Goal: Information Seeking & Learning: Check status

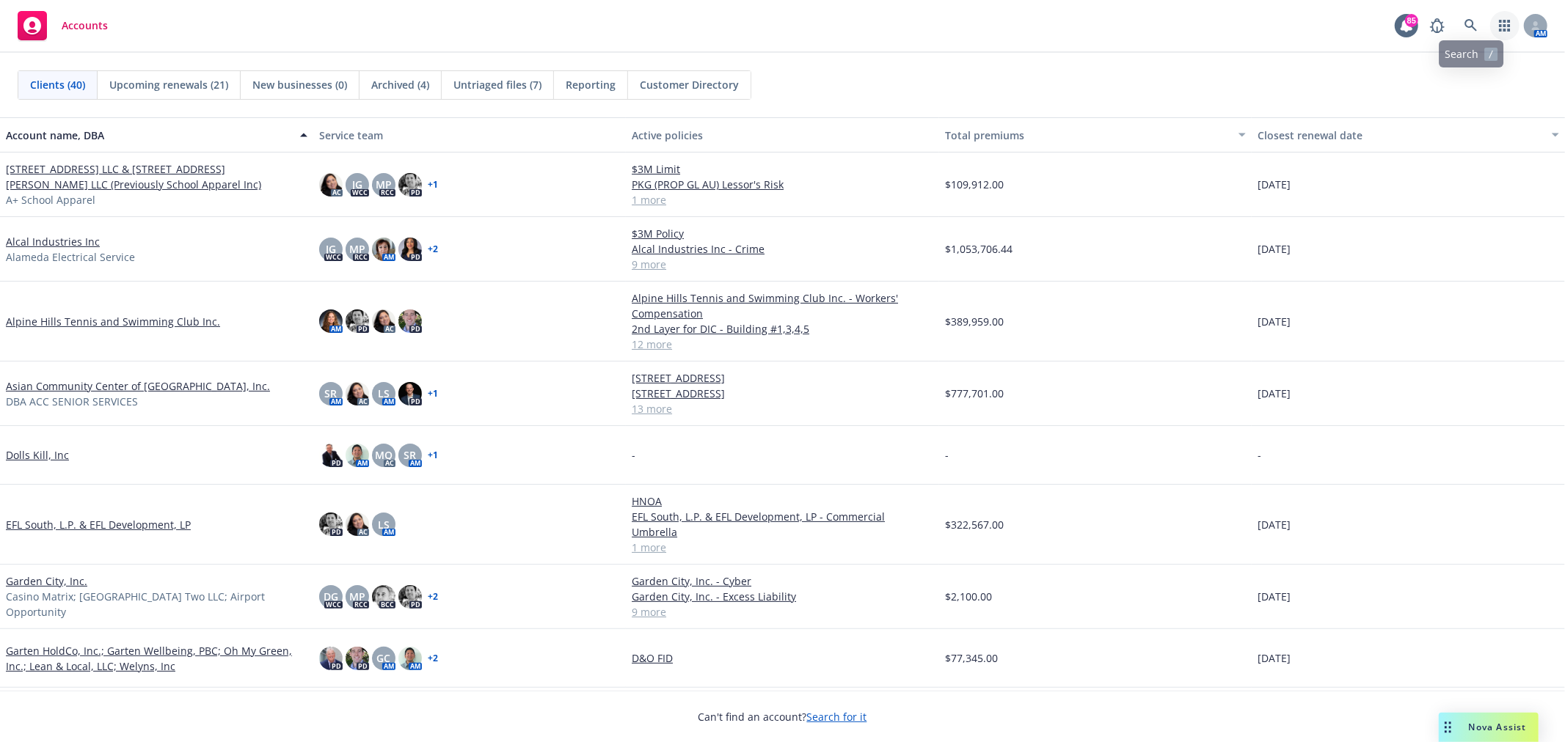
click at [1500, 22] on icon "button" at bounding box center [1504, 26] width 11 height 12
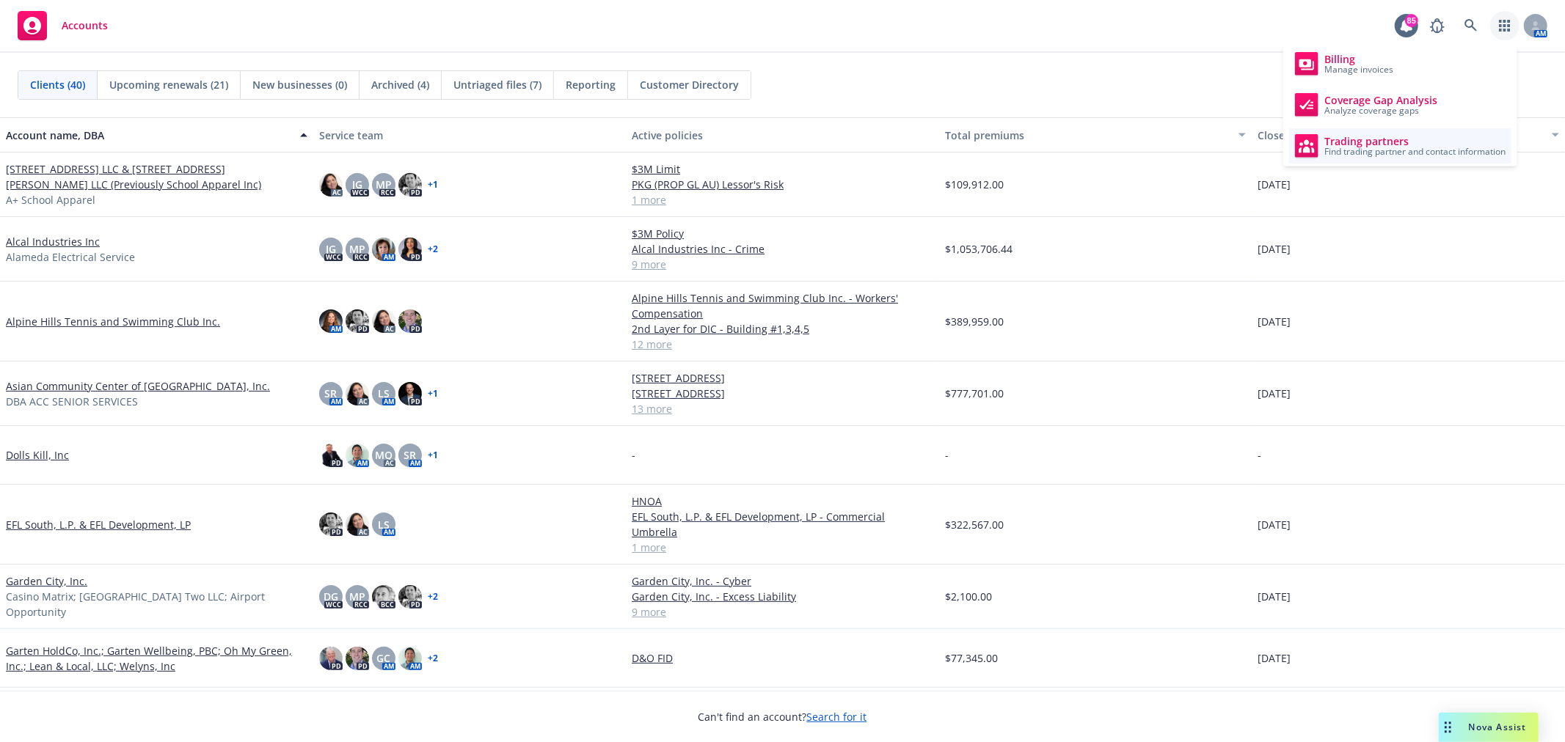
click at [1438, 142] on span "Trading partners" at bounding box center [1414, 142] width 181 height 12
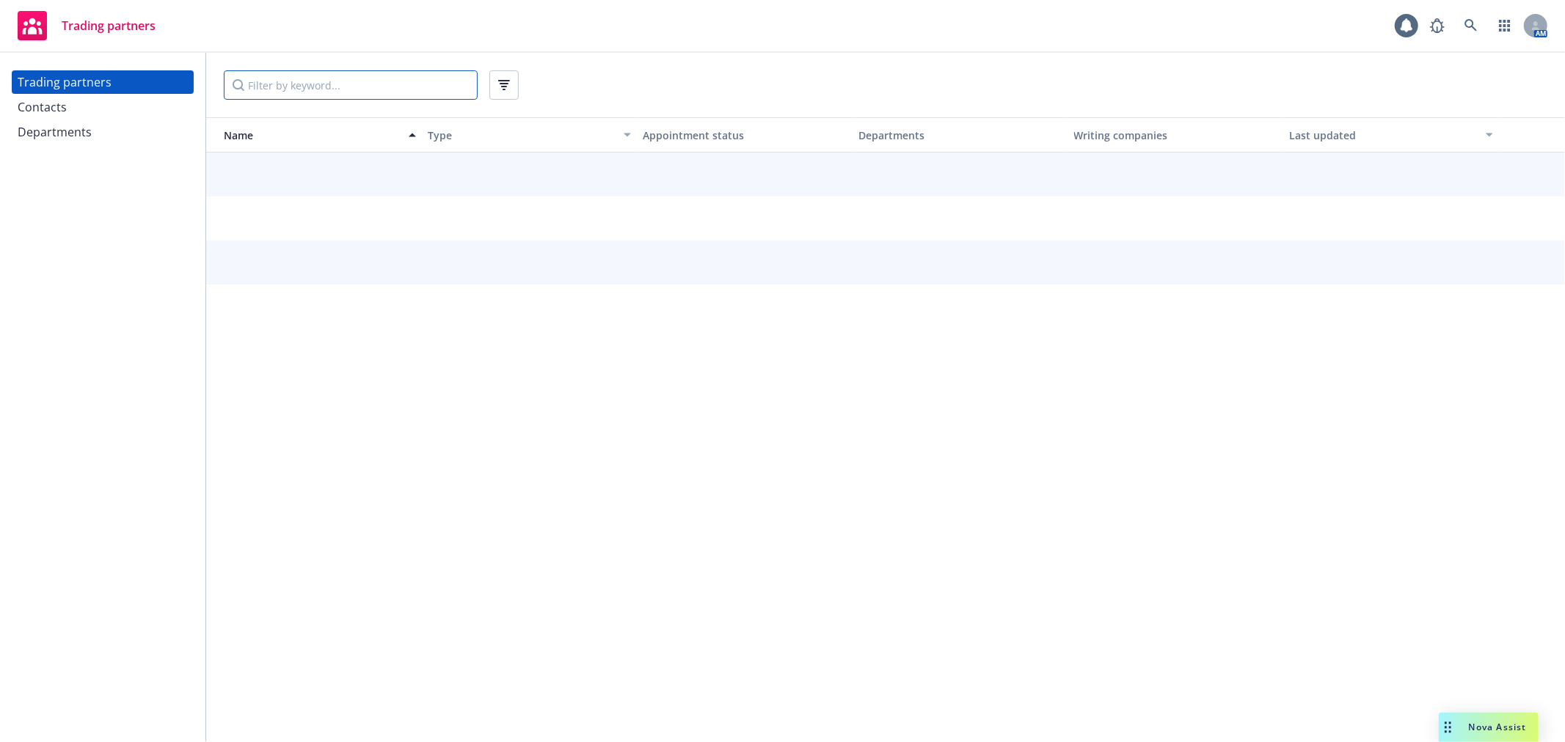
click at [295, 88] on input "Filter by keyword..." at bounding box center [351, 84] width 254 height 29
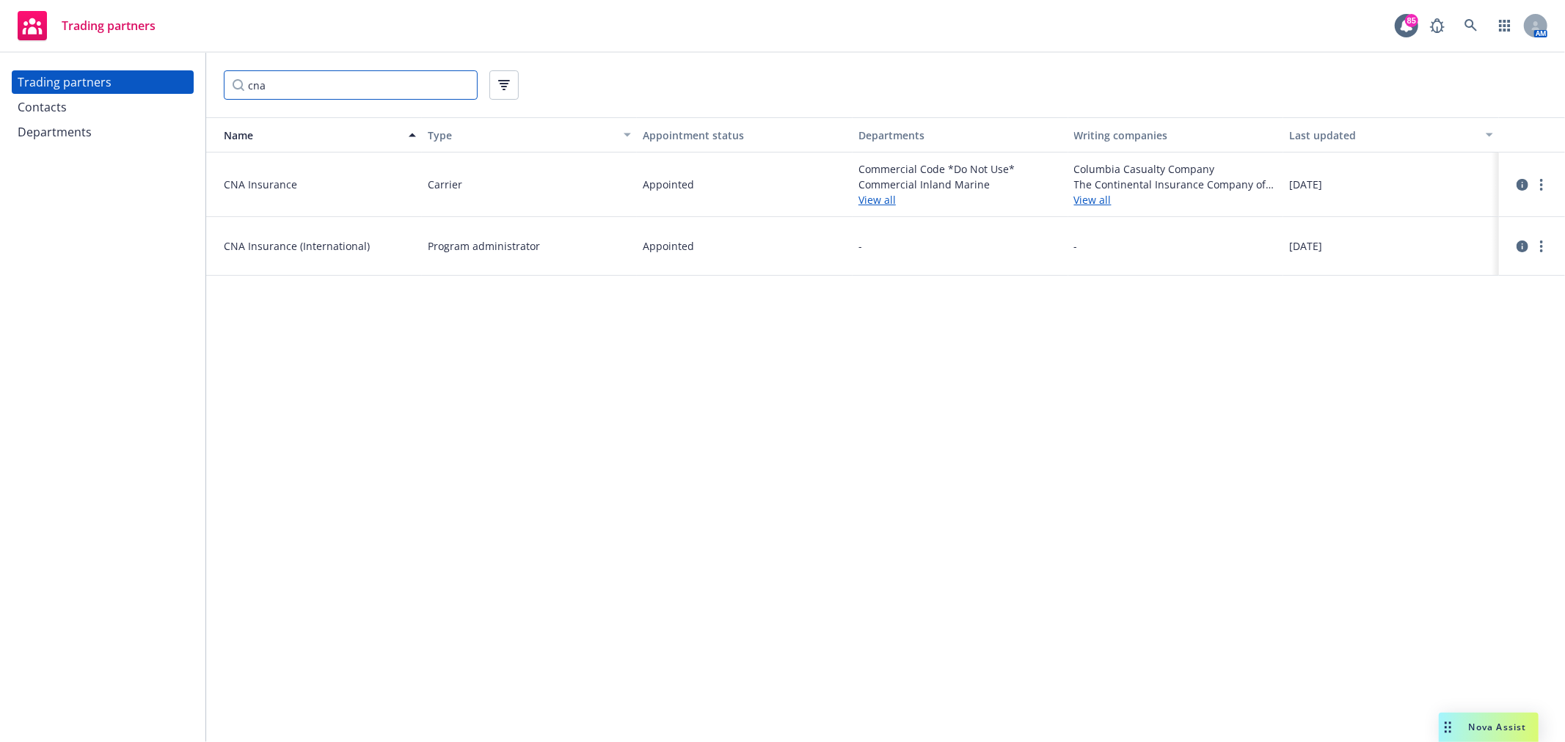
type input "cna"
click at [85, 115] on div "Contacts" at bounding box center [103, 106] width 170 height 23
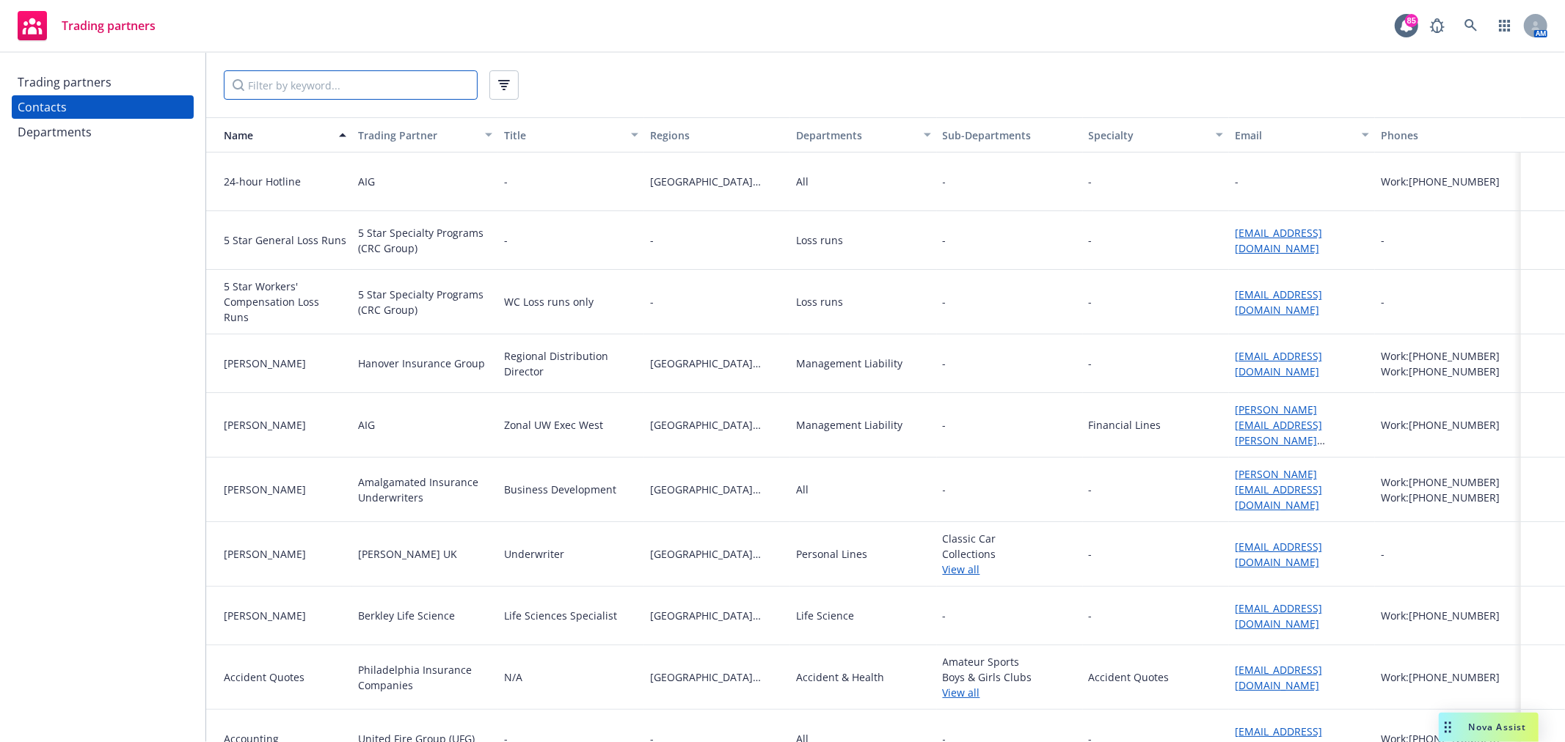
click at [314, 76] on input "Filter by keyword..." at bounding box center [351, 84] width 254 height 29
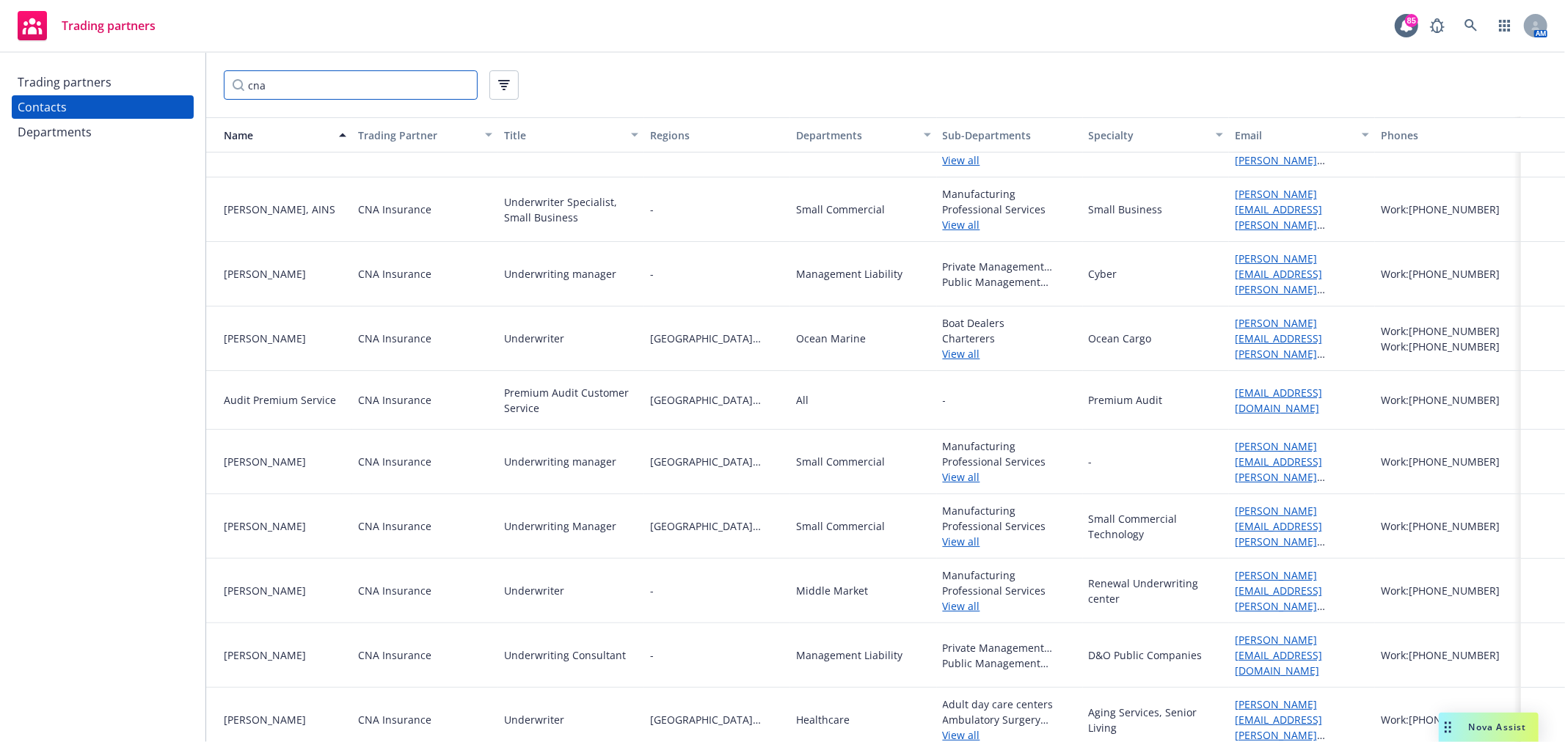
scroll to position [244, 0]
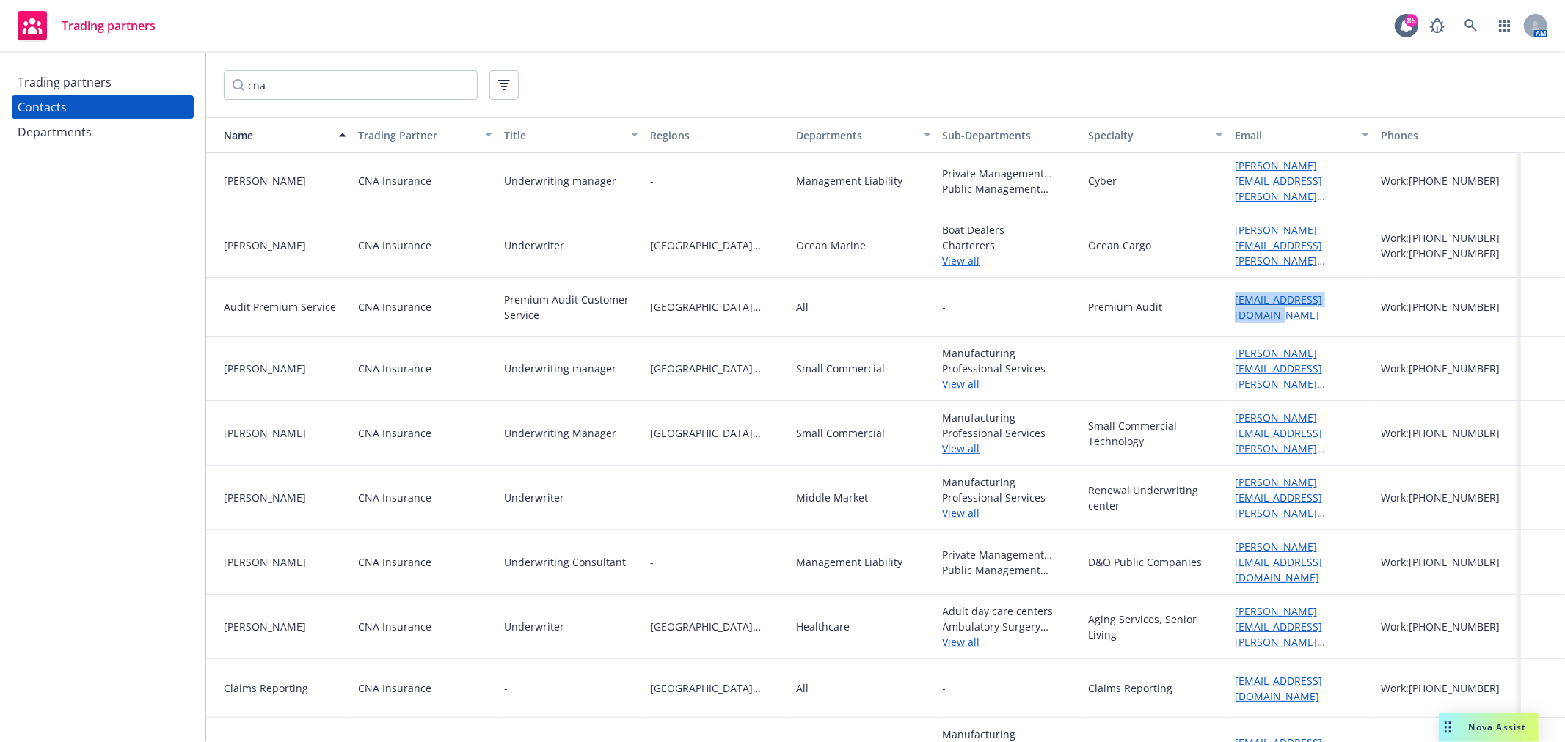
drag, startPoint x: 1225, startPoint y: 294, endPoint x: 1274, endPoint y: 317, distance: 54.2
click at [1274, 317] on div "cnapremiumaudit@cna.com" at bounding box center [1302, 307] width 146 height 59
copy link "cnapremiumaudit@cna.com"
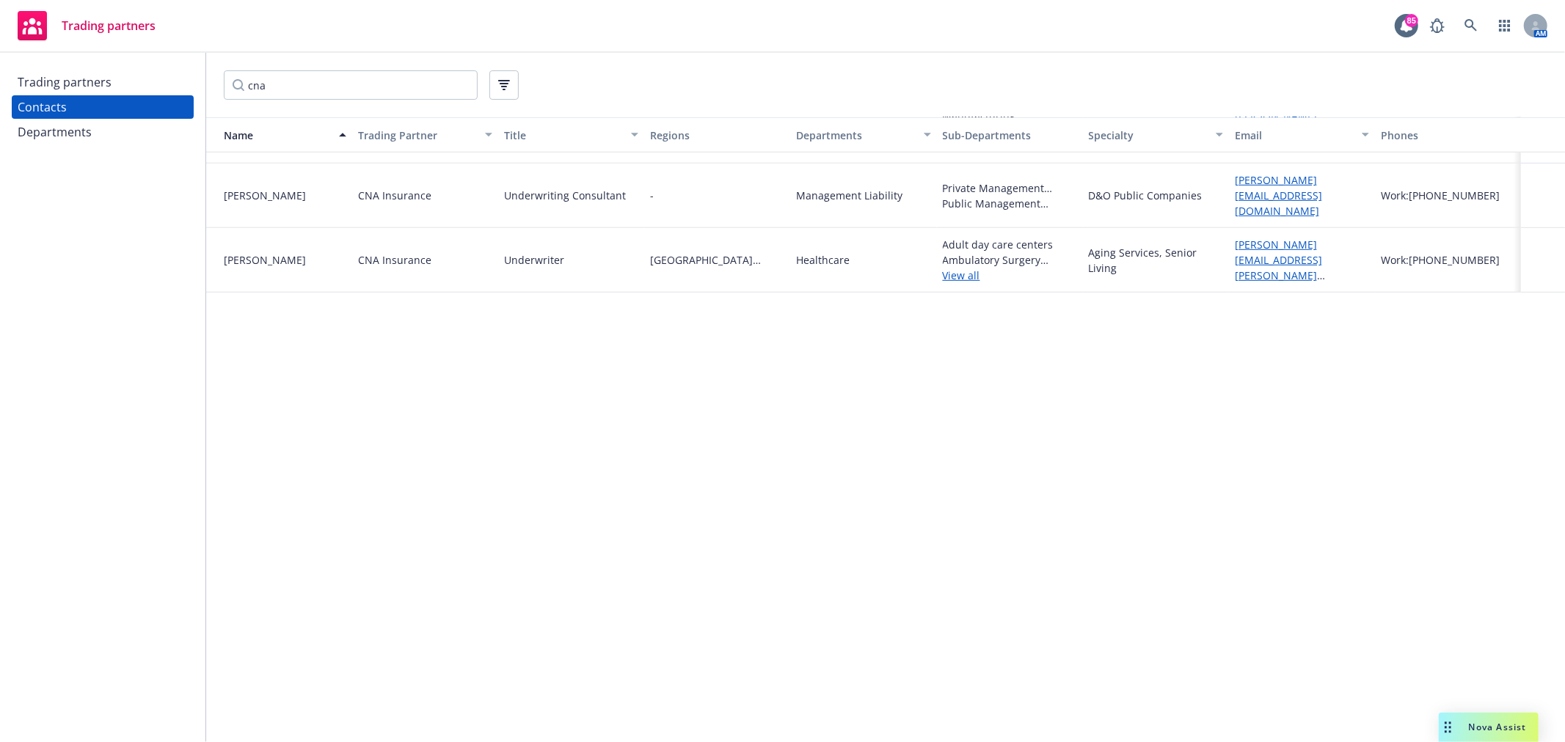
scroll to position [0, 0]
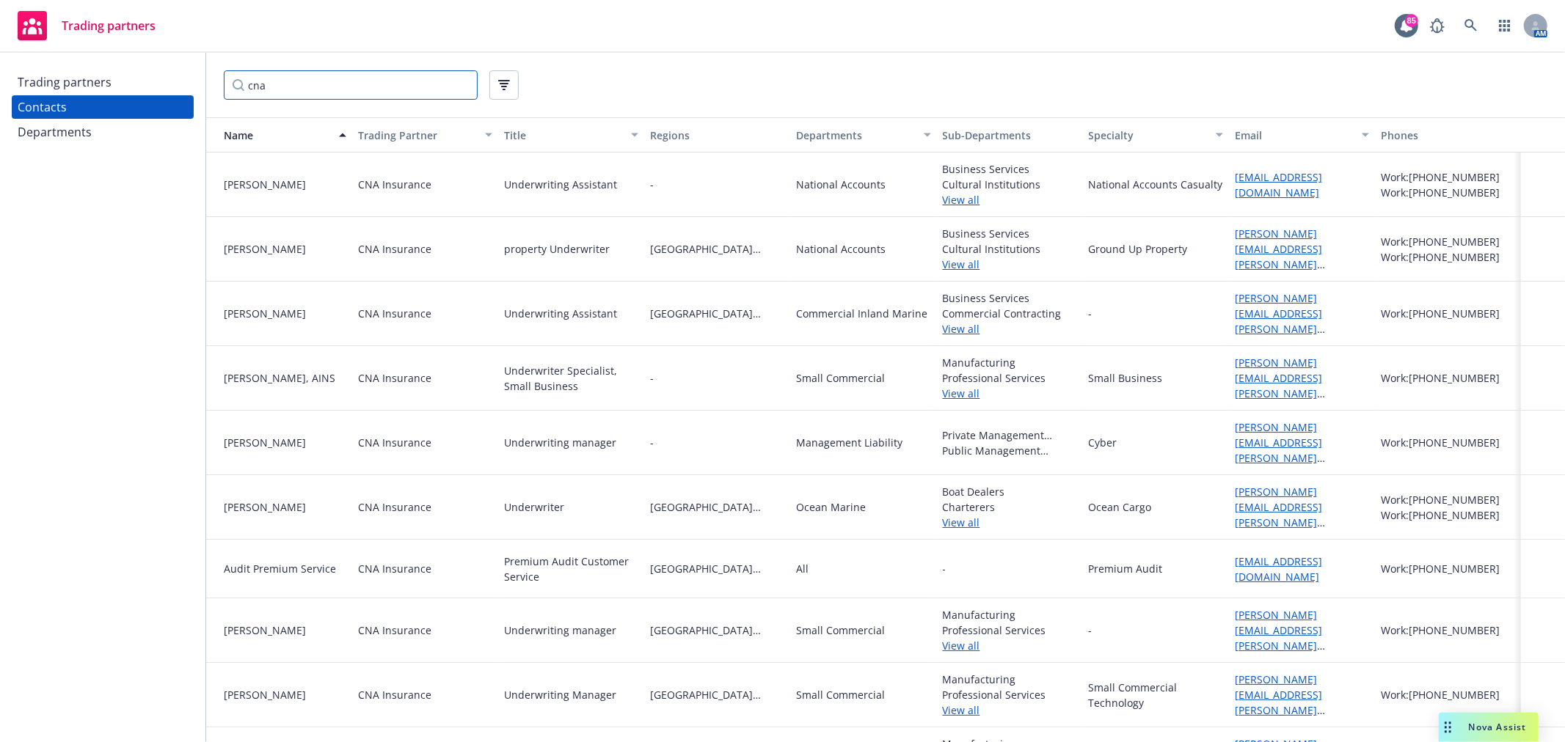
drag, startPoint x: 354, startPoint y: 87, endPoint x: 235, endPoint y: 94, distance: 119.1
click at [235, 94] on input "cna" at bounding box center [351, 84] width 254 height 29
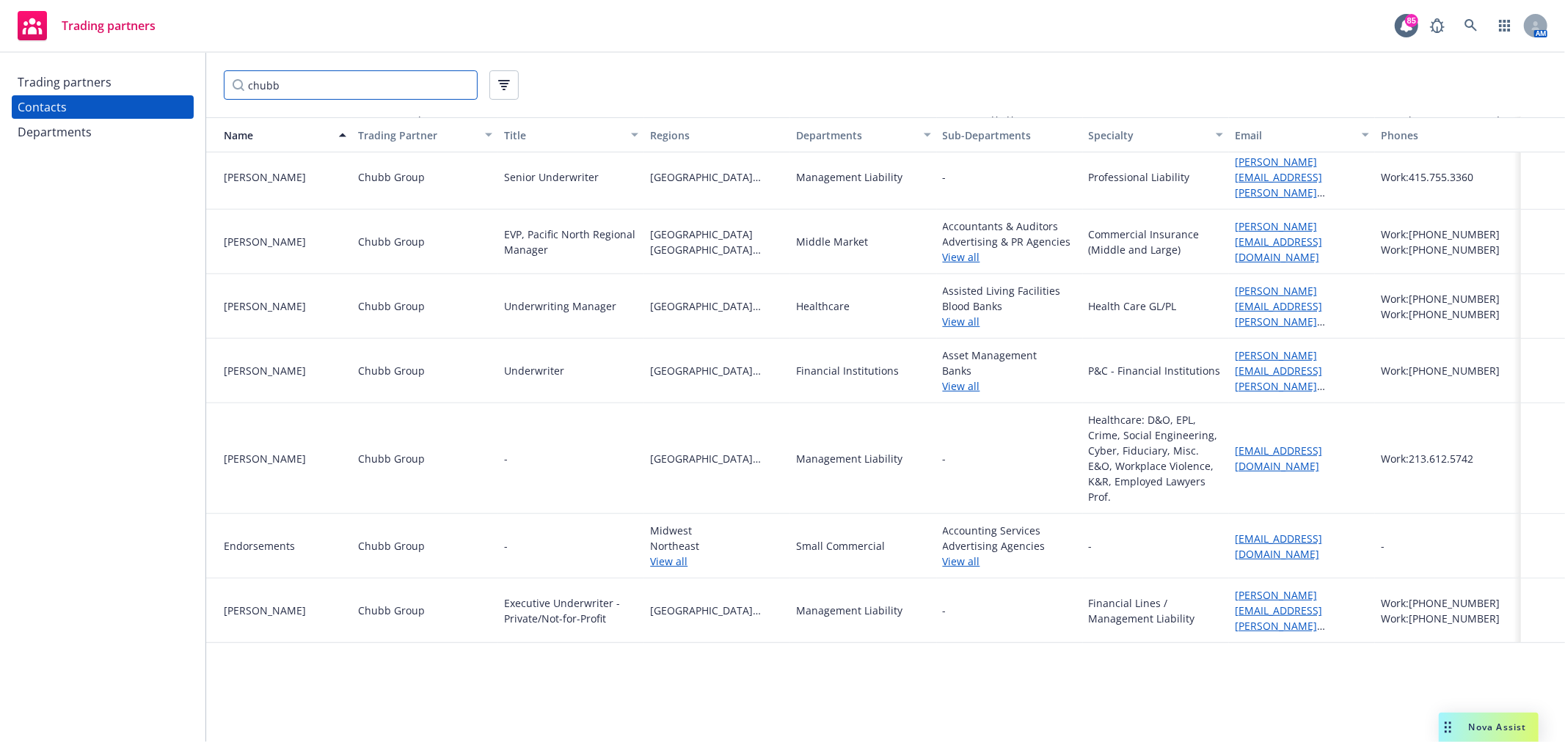
scroll to position [111, 0]
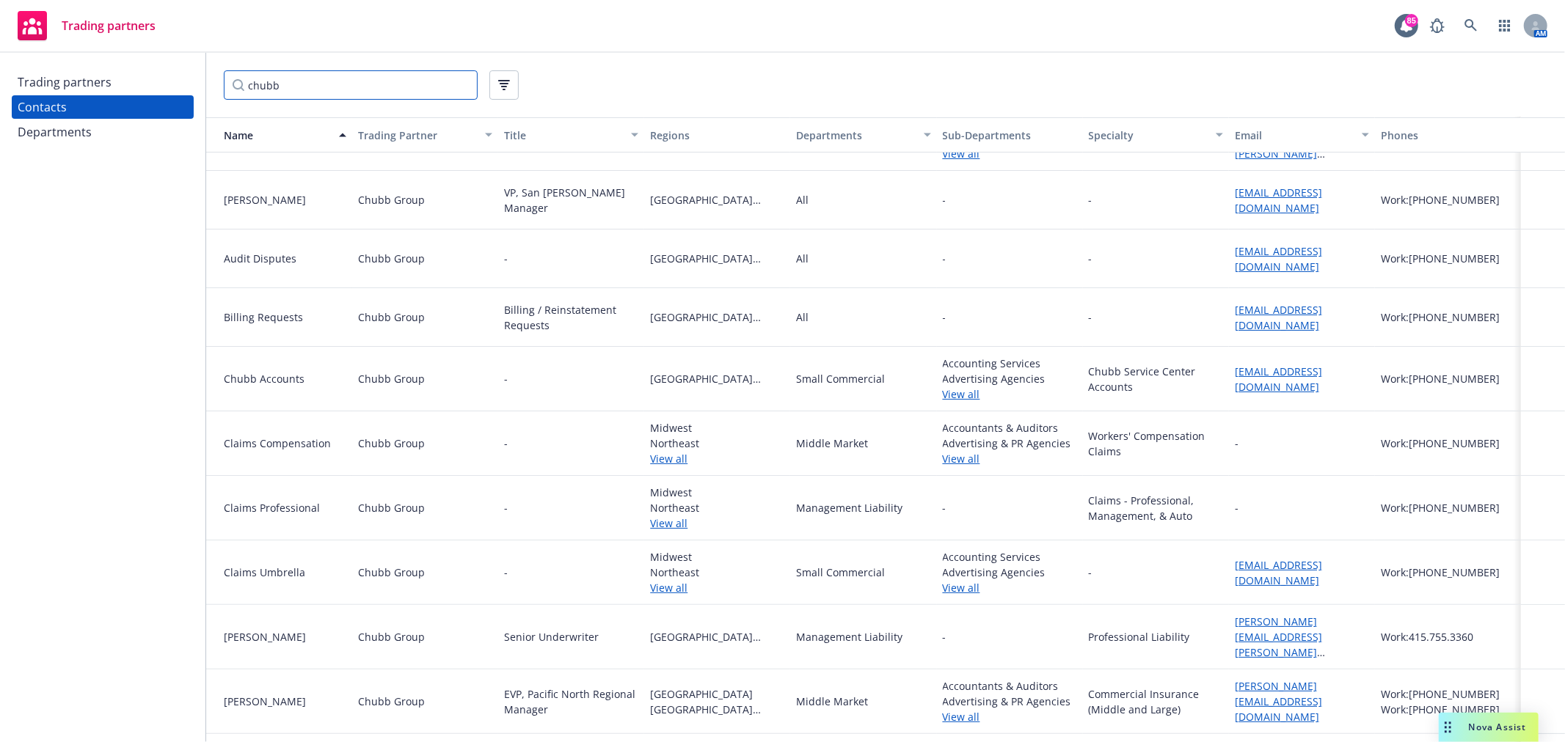
type input "chubb"
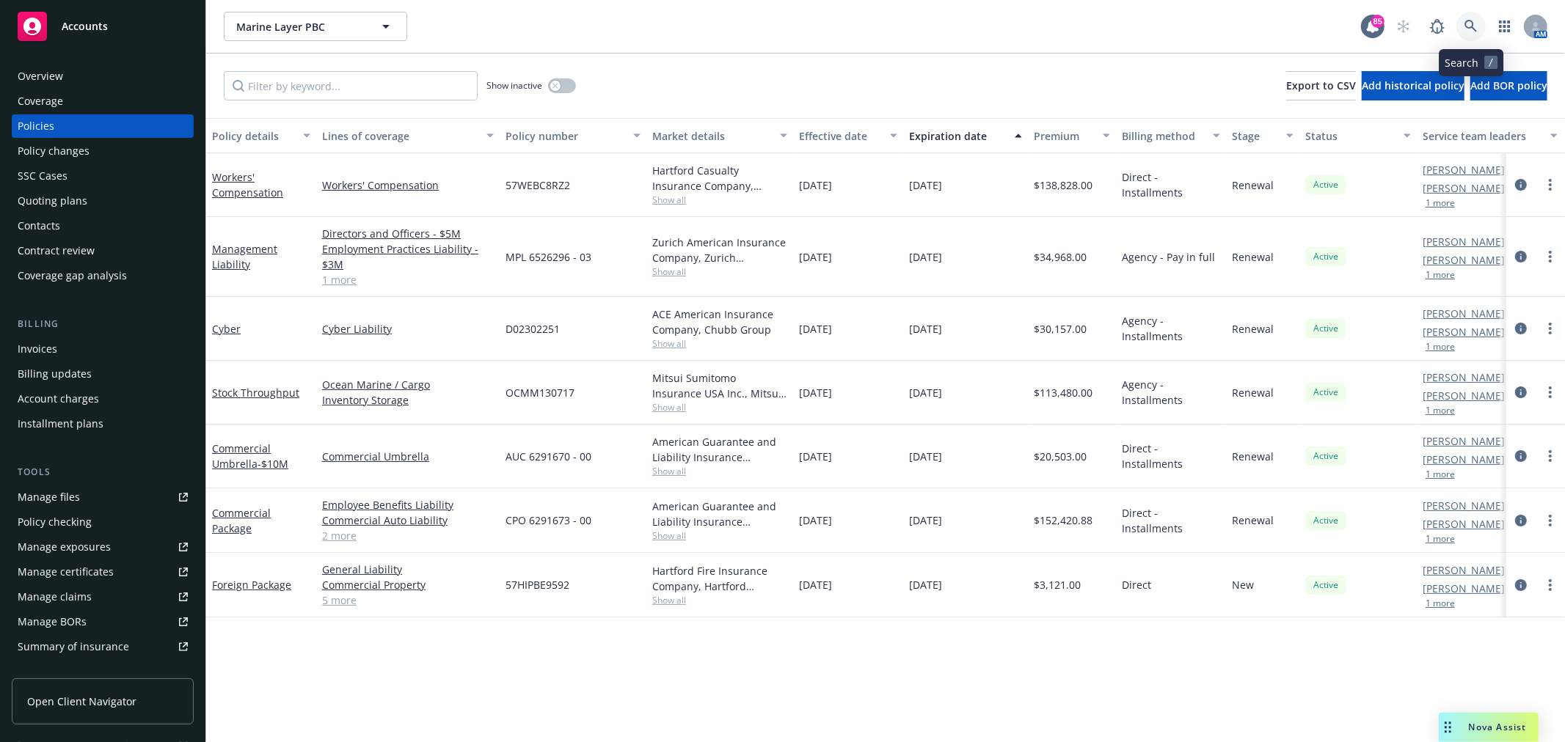
click at [1480, 24] on link at bounding box center [1470, 26] width 29 height 29
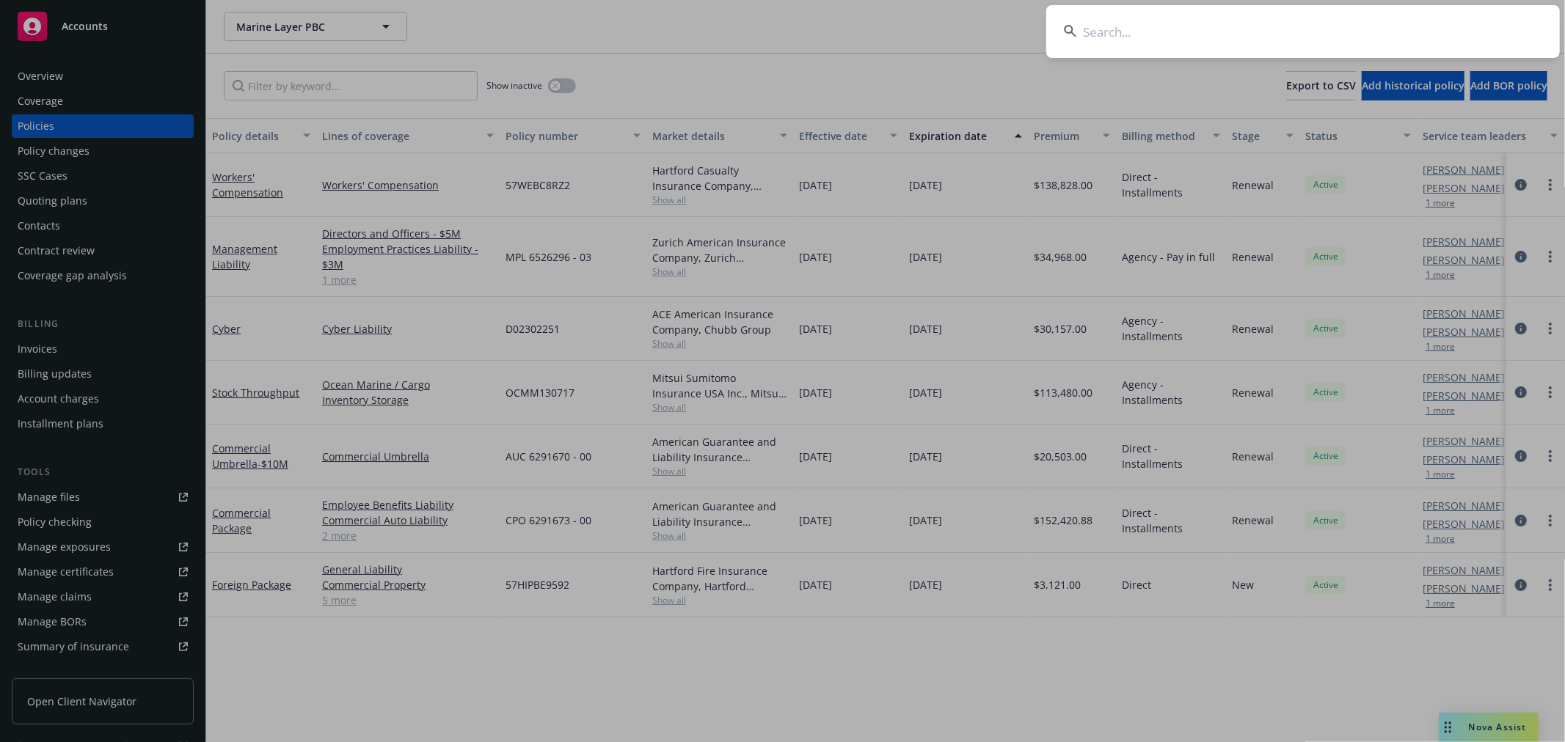
click at [1332, 23] on input at bounding box center [1303, 31] width 514 height 53
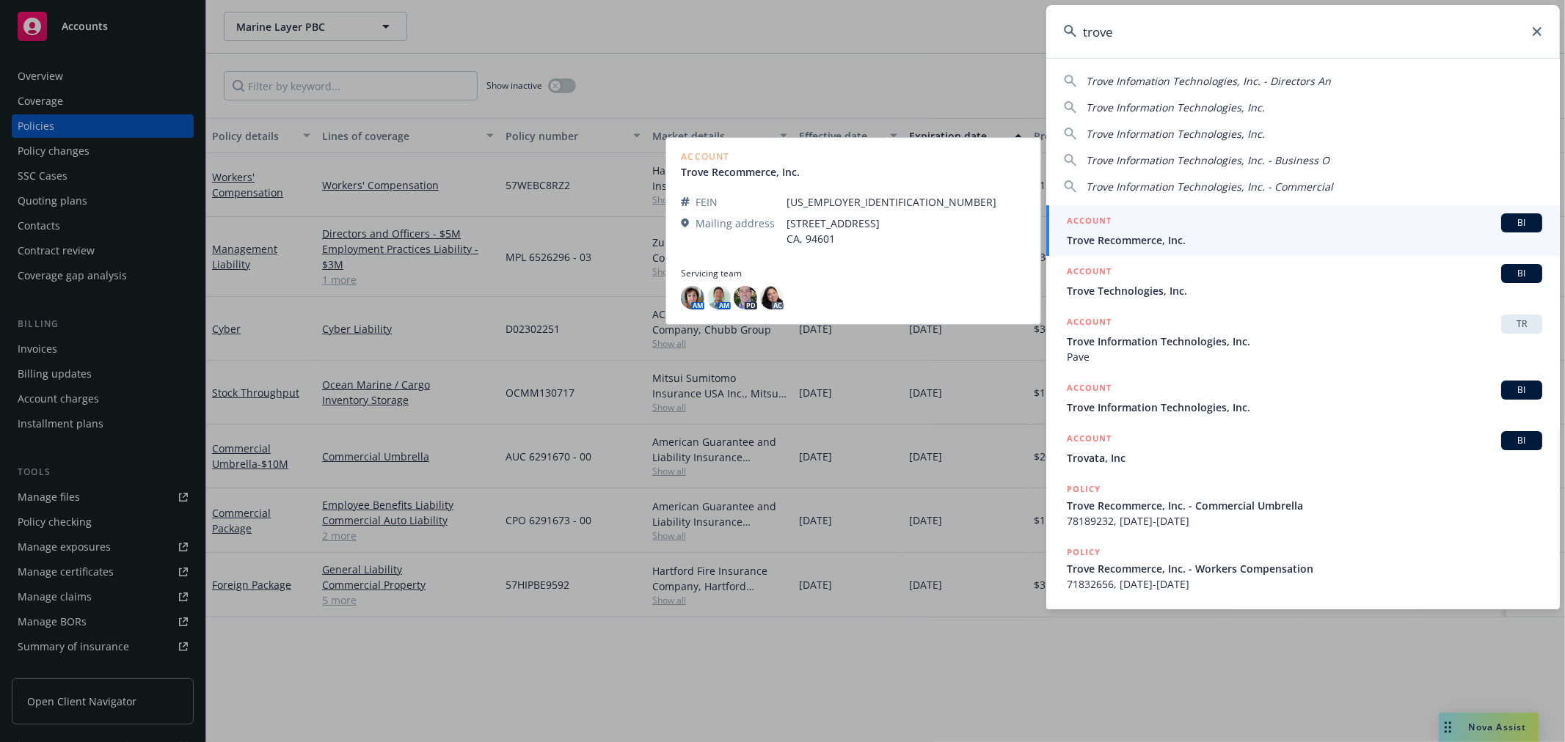
type input "trove"
click at [1192, 233] on span "Trove Recommerce, Inc." at bounding box center [1304, 240] width 475 height 15
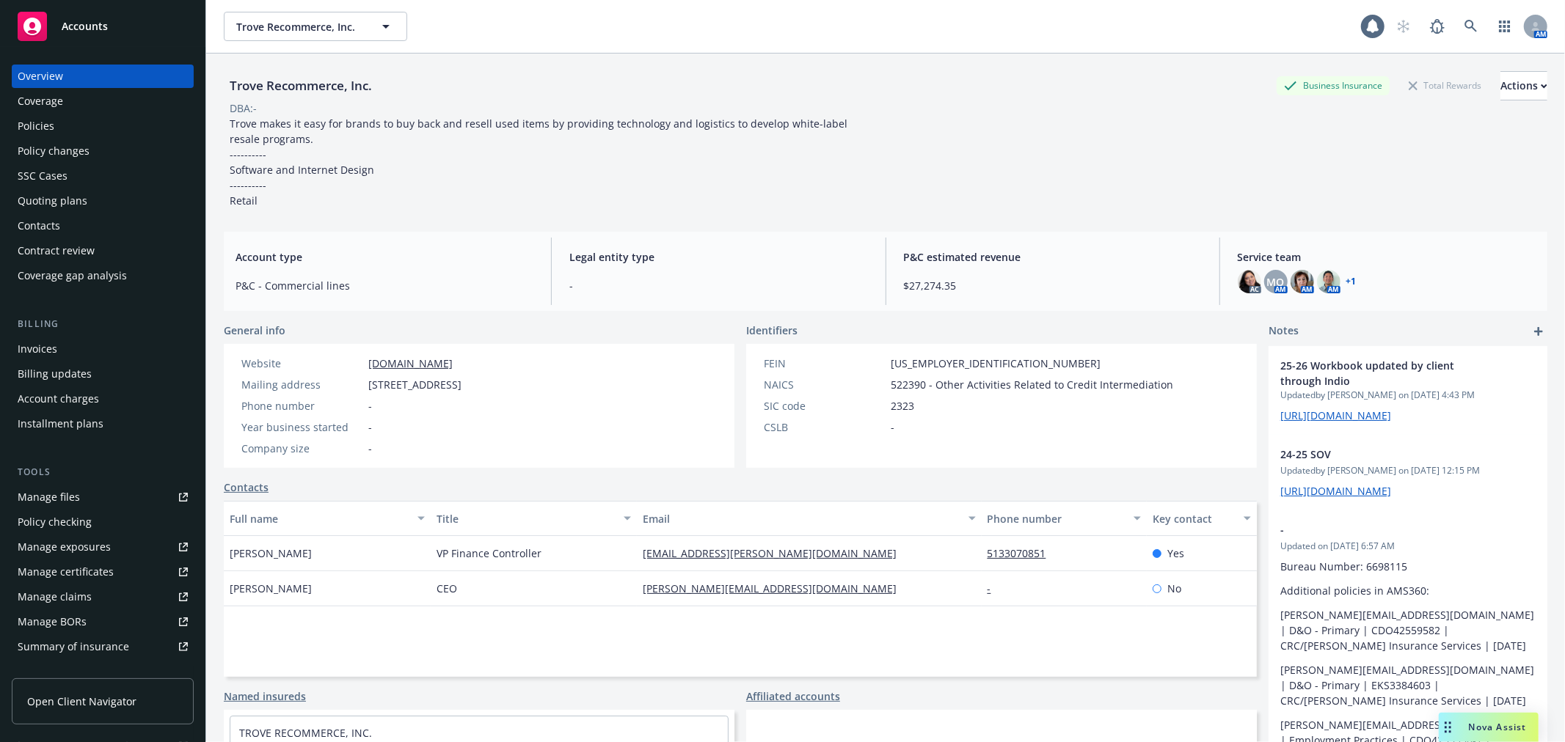
click at [53, 123] on div "Policies" at bounding box center [36, 125] width 37 height 23
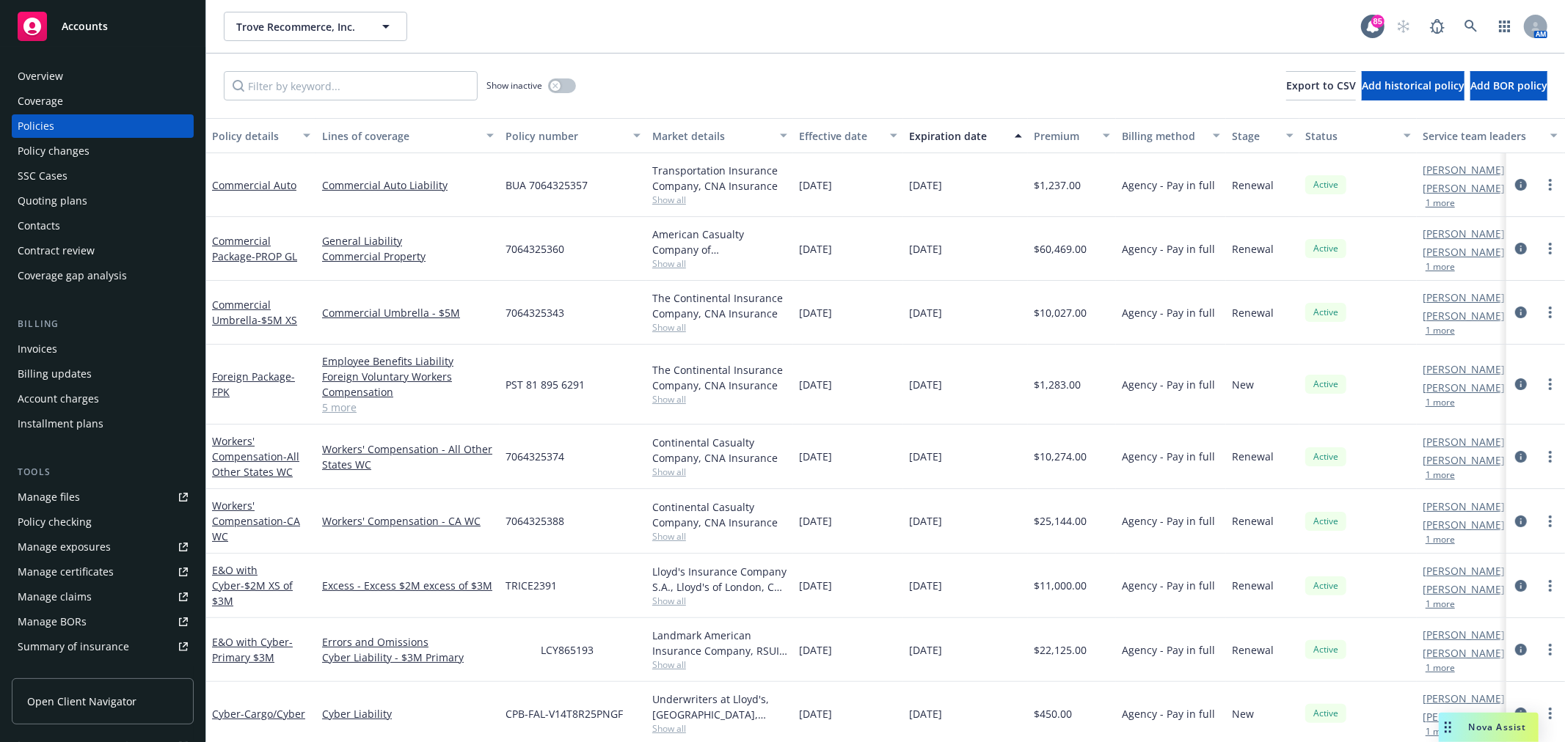
click at [62, 78] on div "Overview" at bounding box center [103, 76] width 170 height 23
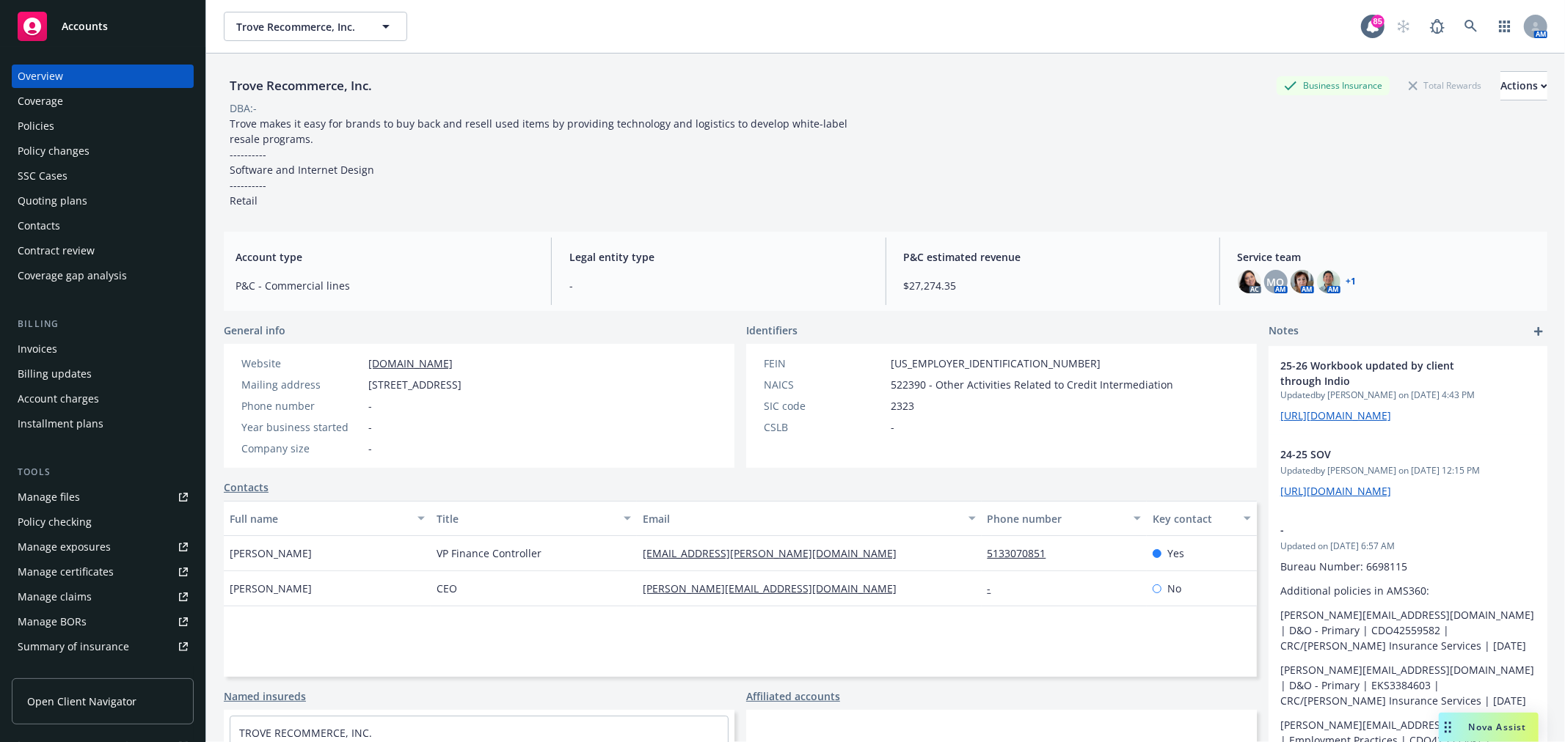
click at [1346, 280] on link "+ 1" at bounding box center [1351, 281] width 10 height 9
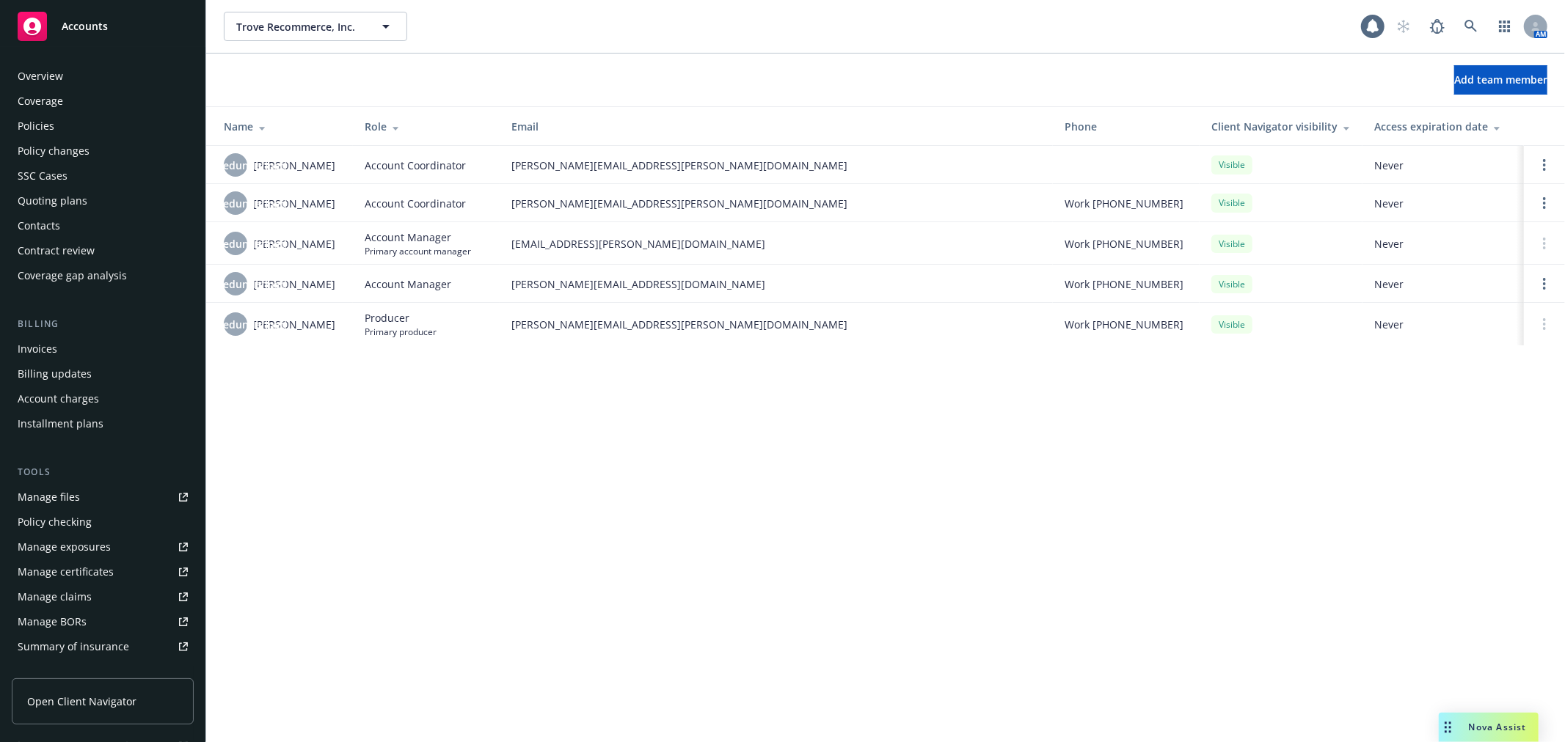
scroll to position [263, 0]
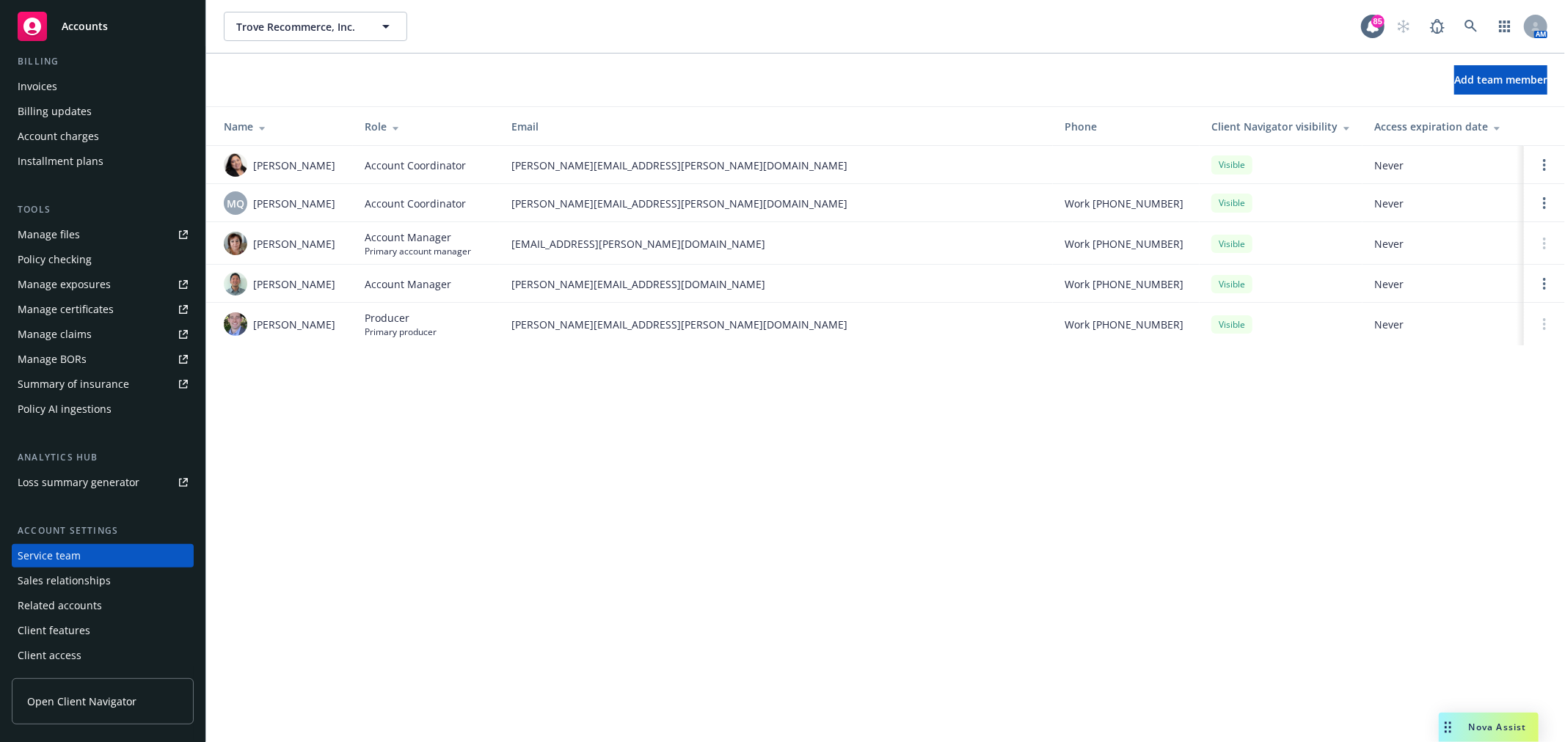
click at [57, 224] on div "Manage files" at bounding box center [49, 234] width 62 height 23
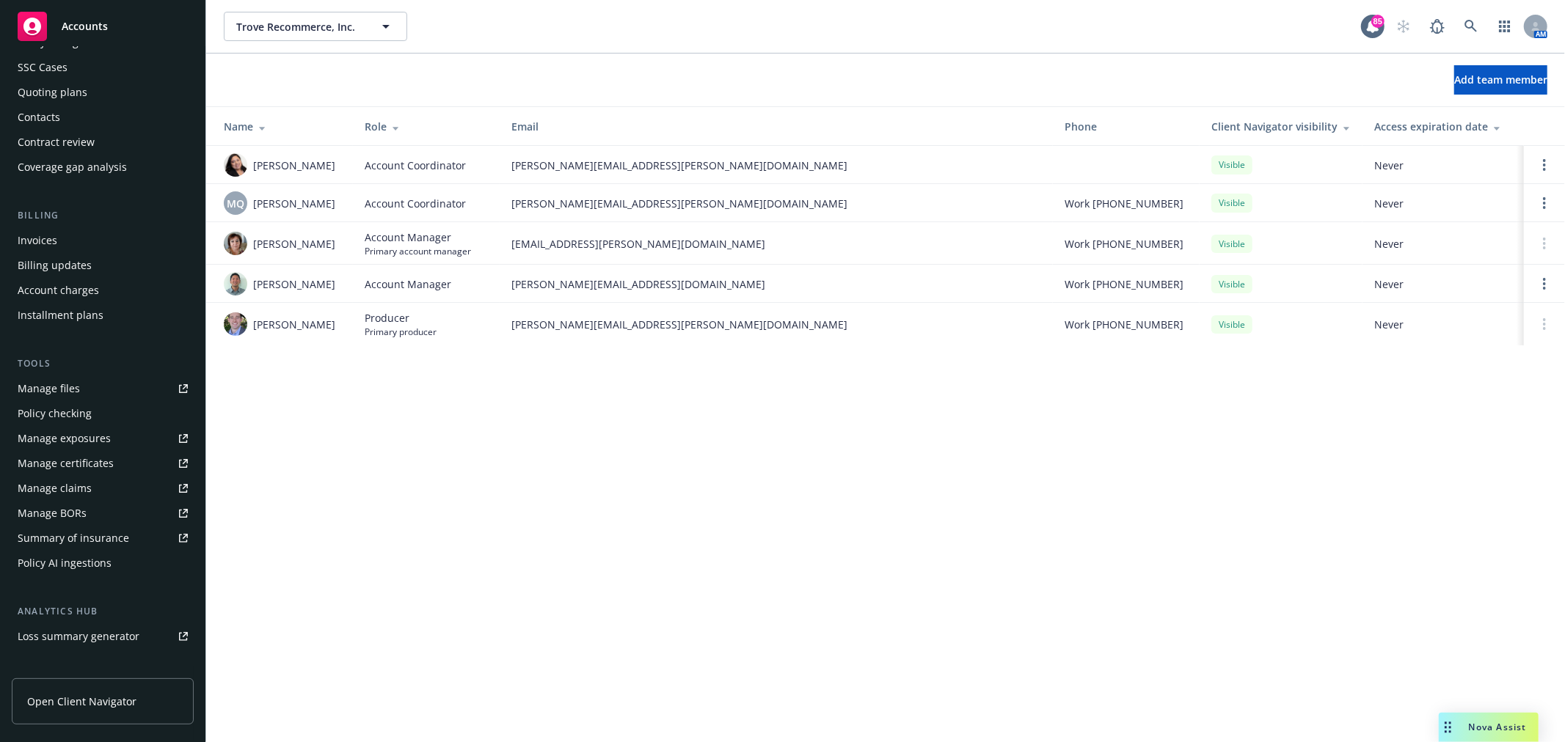
scroll to position [0, 0]
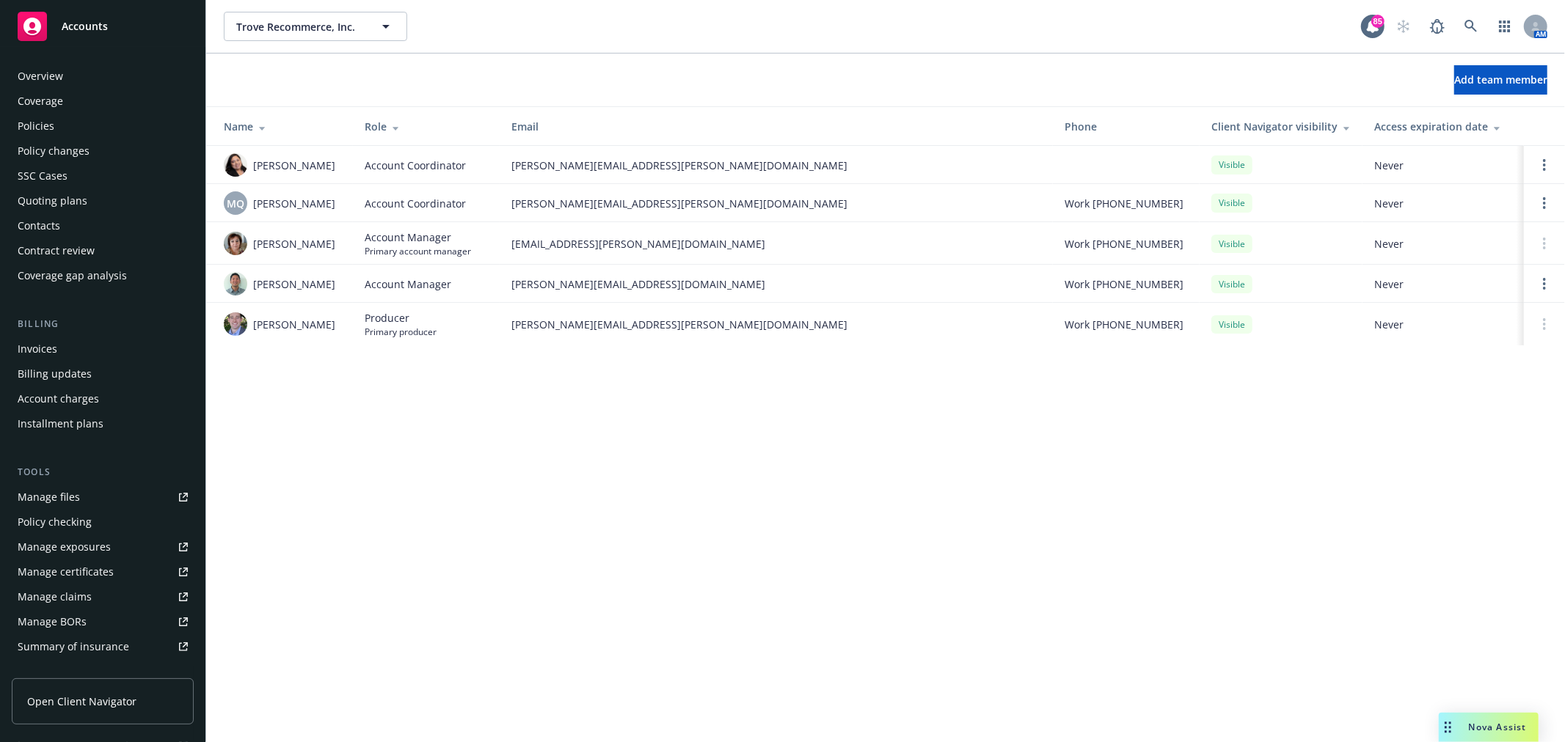
click at [49, 125] on div "Policies" at bounding box center [36, 125] width 37 height 23
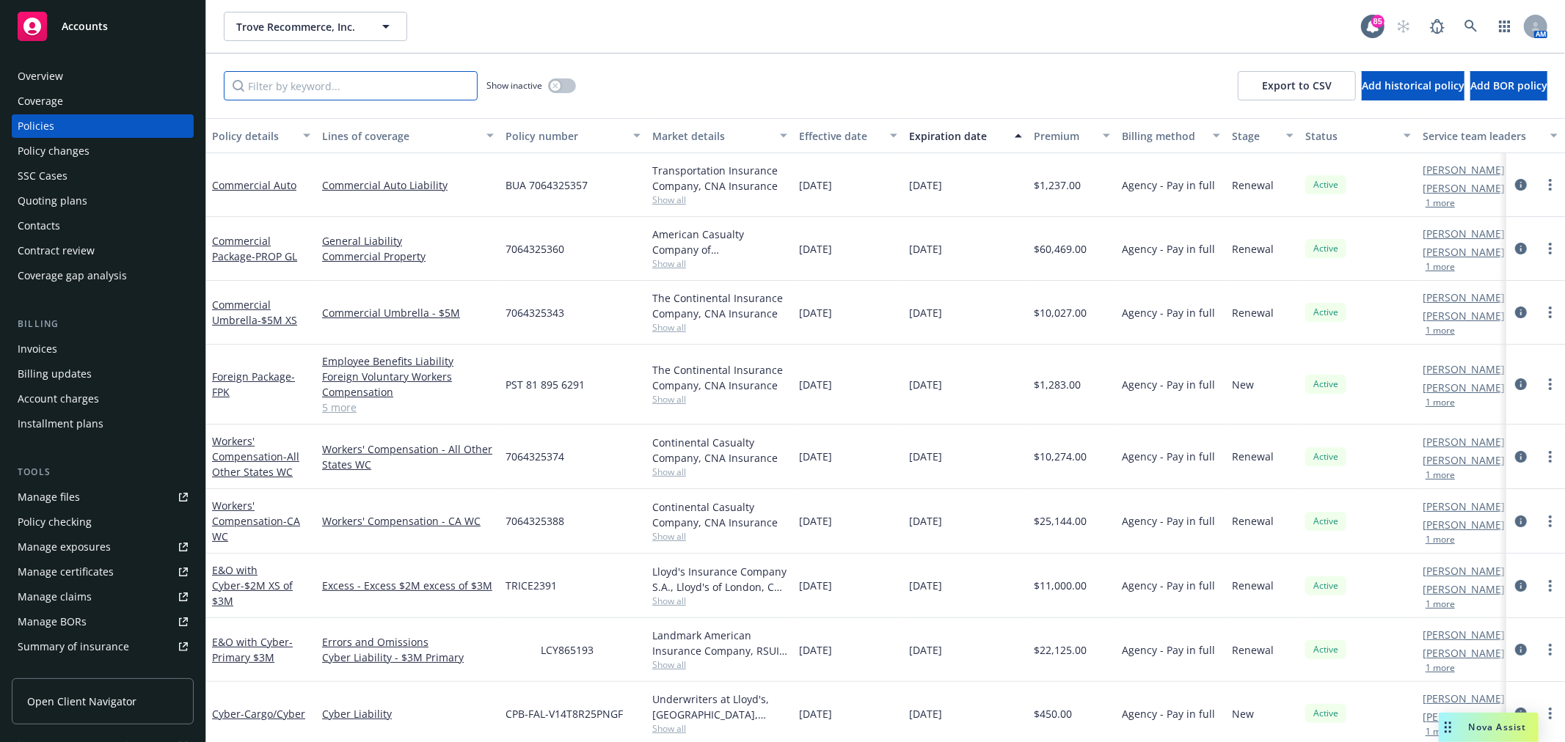
click at [291, 93] on input "Filter by keyword..." at bounding box center [351, 85] width 254 height 29
click at [559, 83] on div "button" at bounding box center [555, 86] width 10 height 10
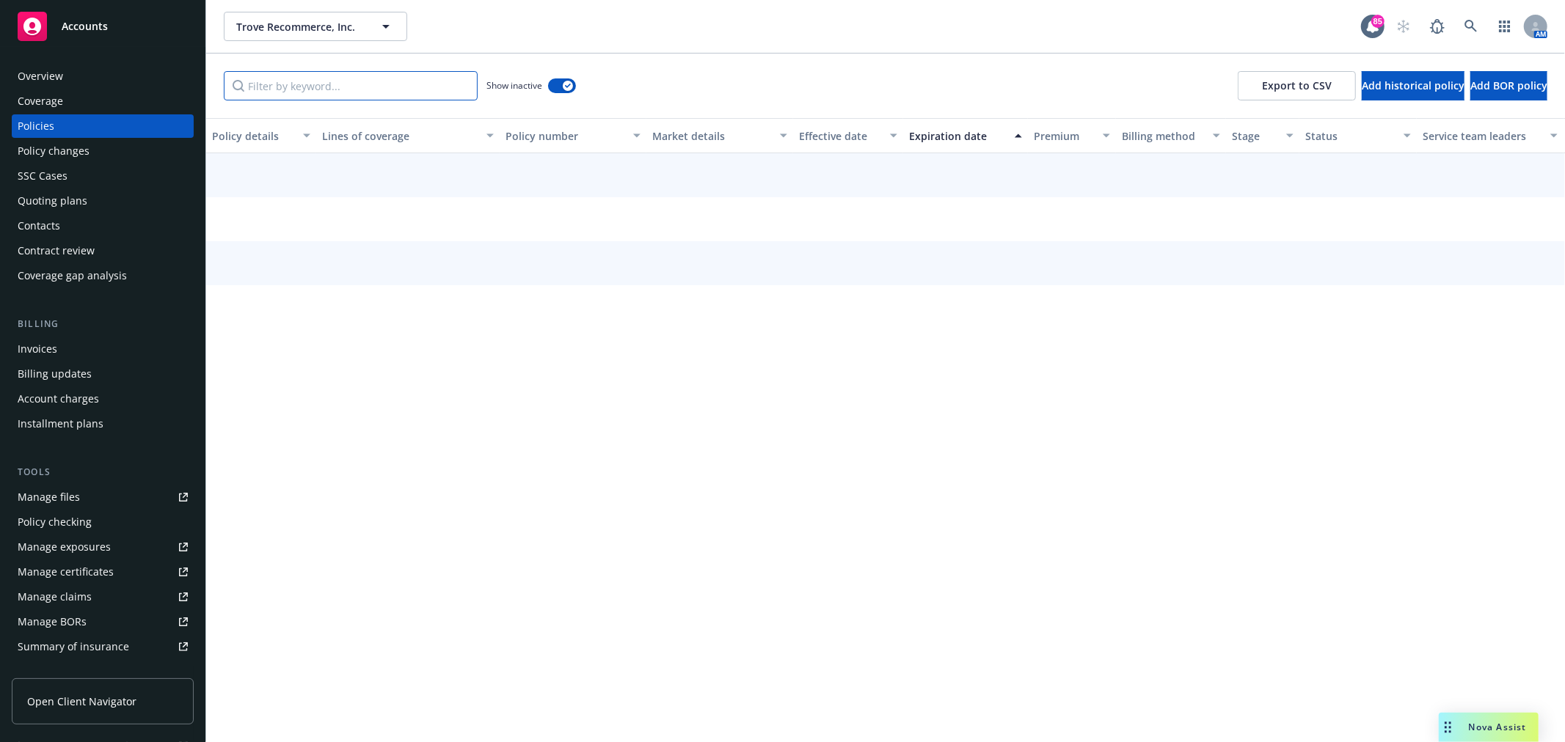
click at [335, 84] on input "Filter by keyword..." at bounding box center [351, 85] width 254 height 29
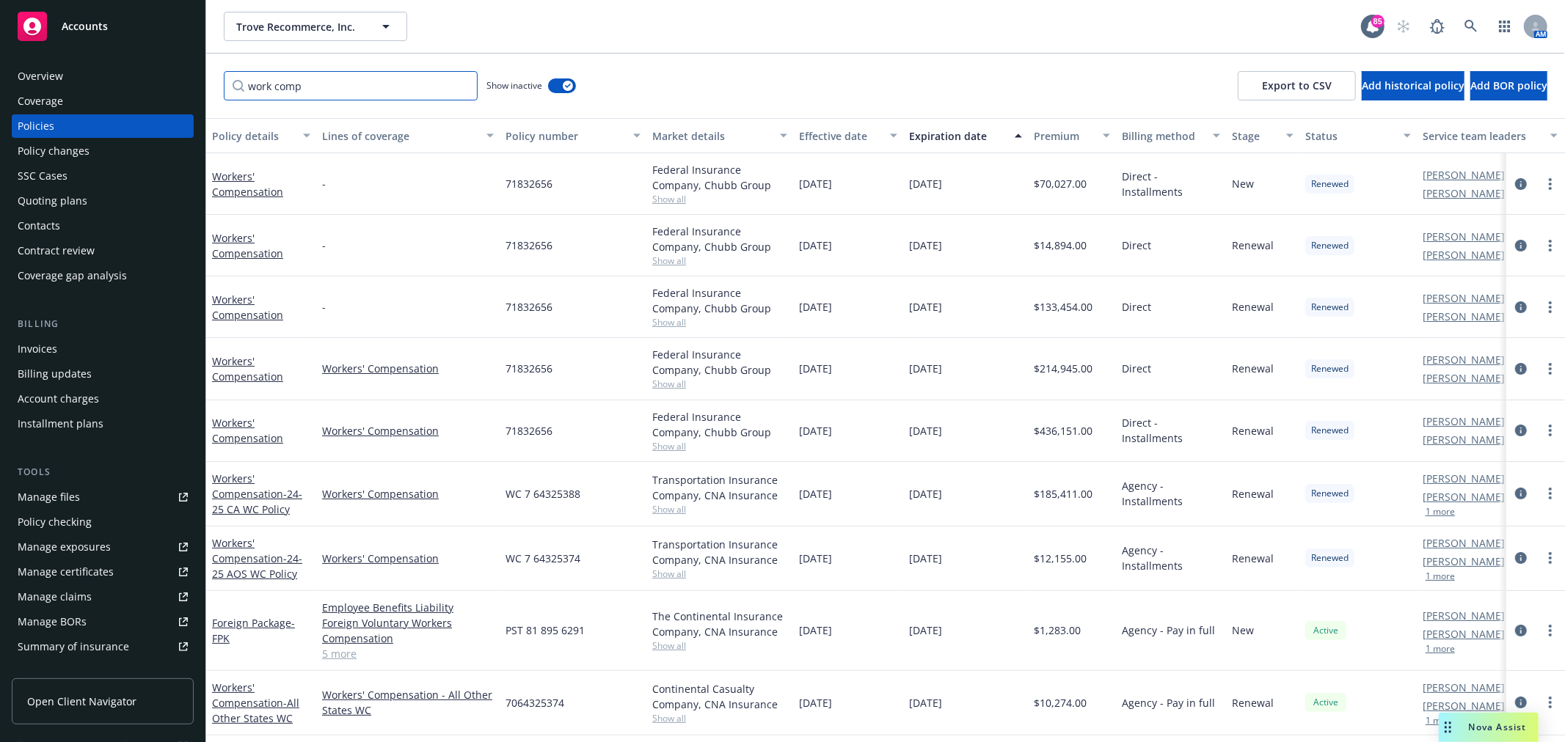
type input "work comp"
click at [941, 129] on div "Expiration date" at bounding box center [957, 135] width 97 height 15
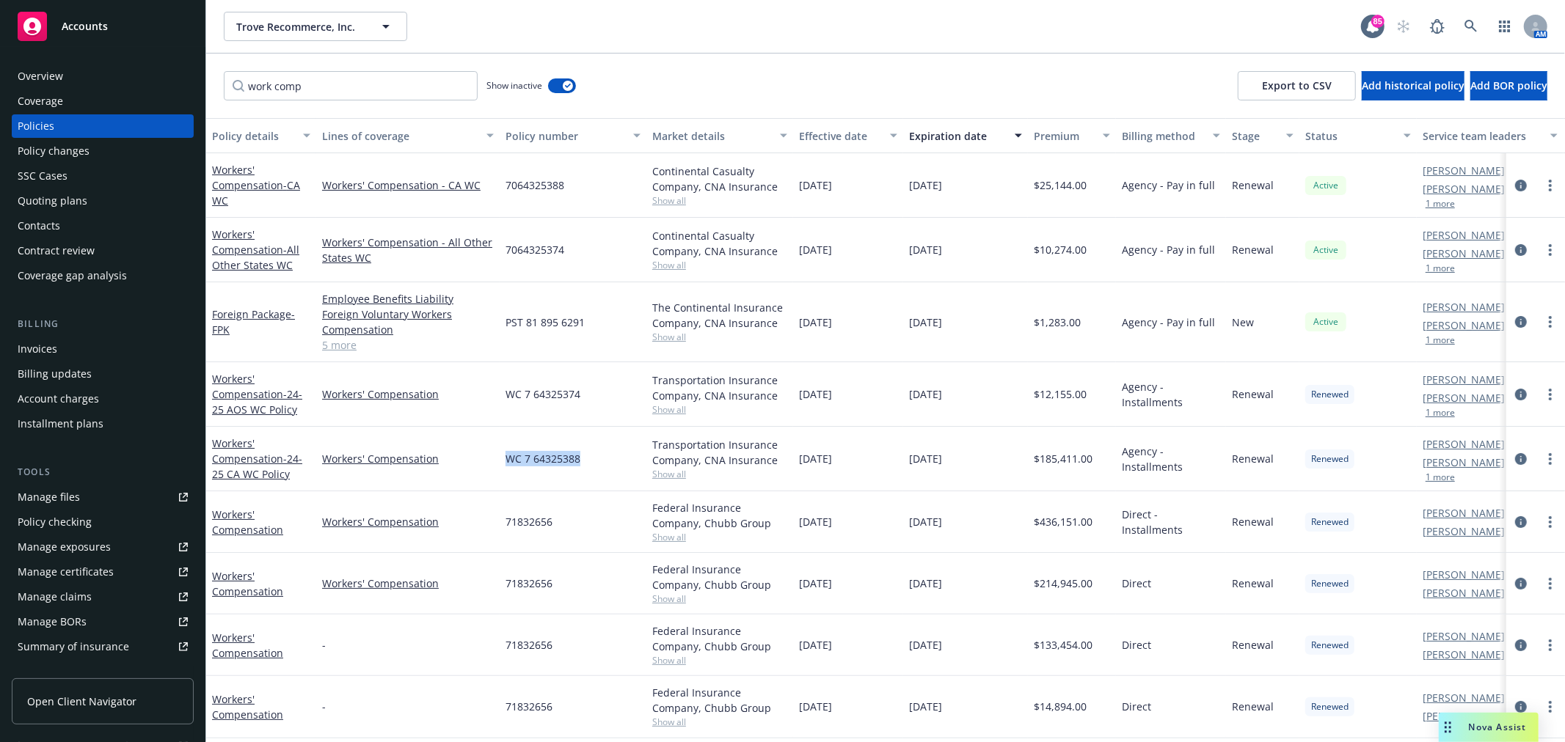
drag, startPoint x: 591, startPoint y: 459, endPoint x: 504, endPoint y: 460, distance: 86.6
click at [504, 460] on div "WC 7 64325388" at bounding box center [573, 459] width 147 height 65
copy span "WC 7 64325388"
click at [233, 450] on div "Workers' Compensation - 24-25 CA WC Policy" at bounding box center [261, 459] width 98 height 46
click at [222, 464] on link "Workers' Compensation - 24-25 CA WC Policy" at bounding box center [257, 459] width 90 height 45
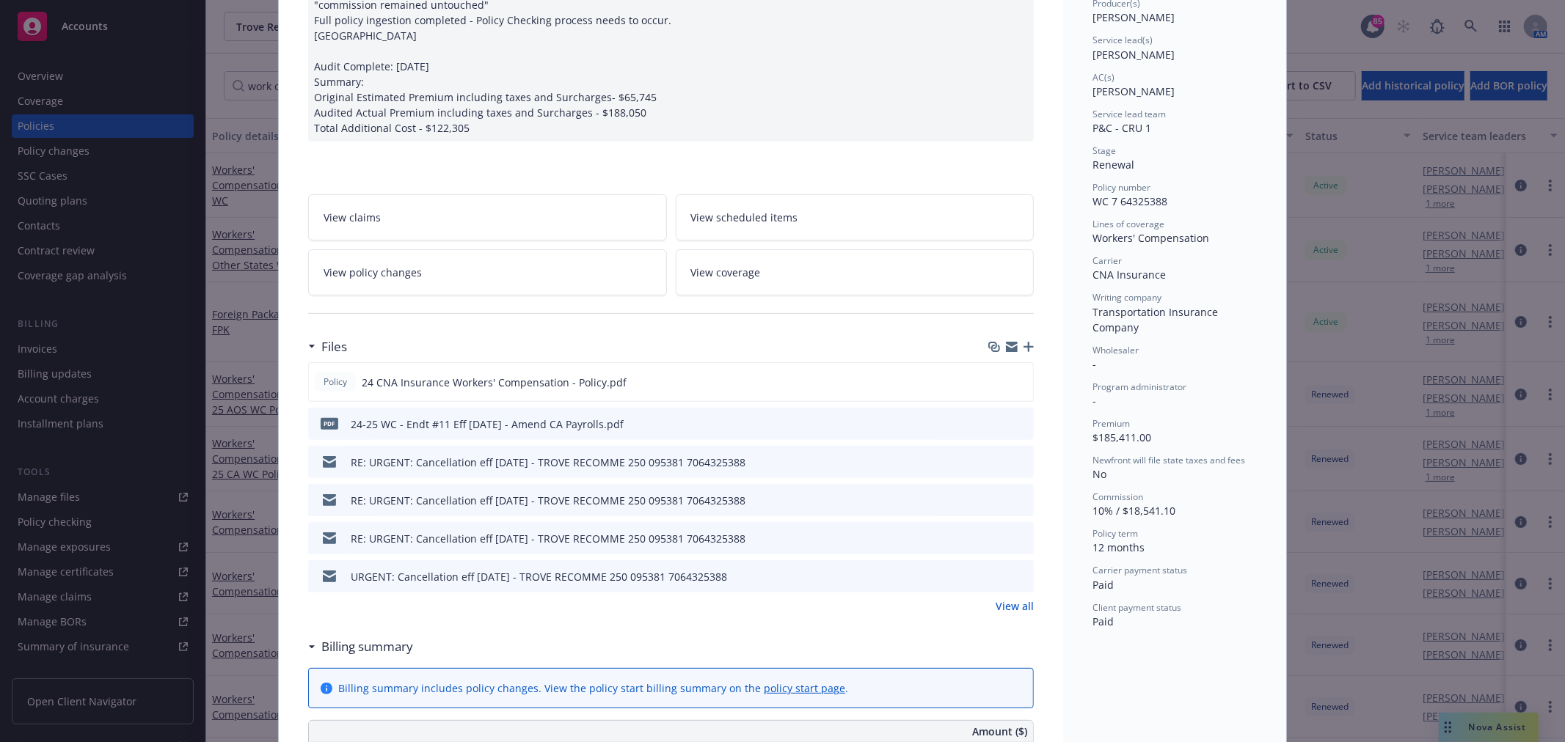
scroll to position [244, 0]
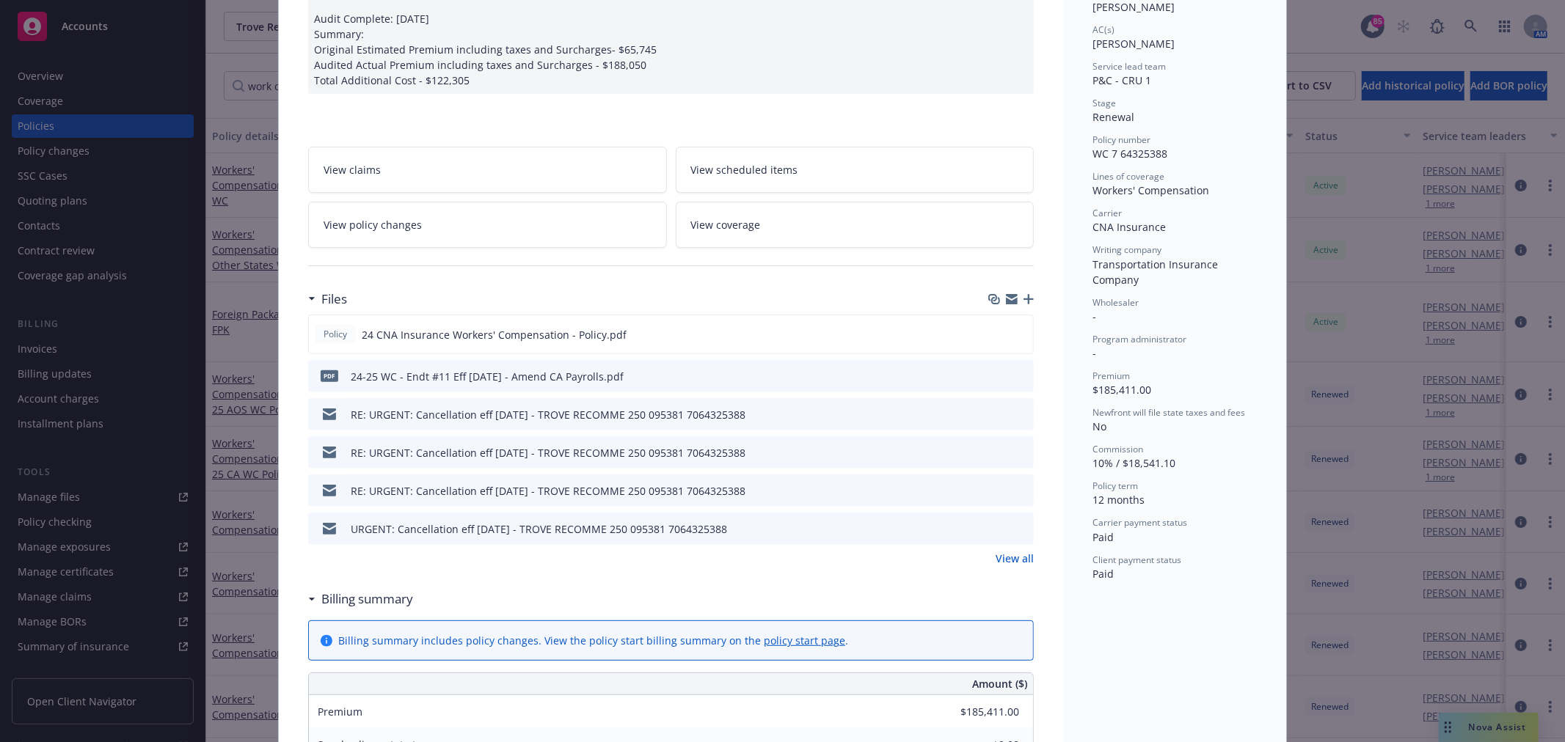
click at [1015, 558] on link "View all" at bounding box center [1015, 558] width 38 height 15
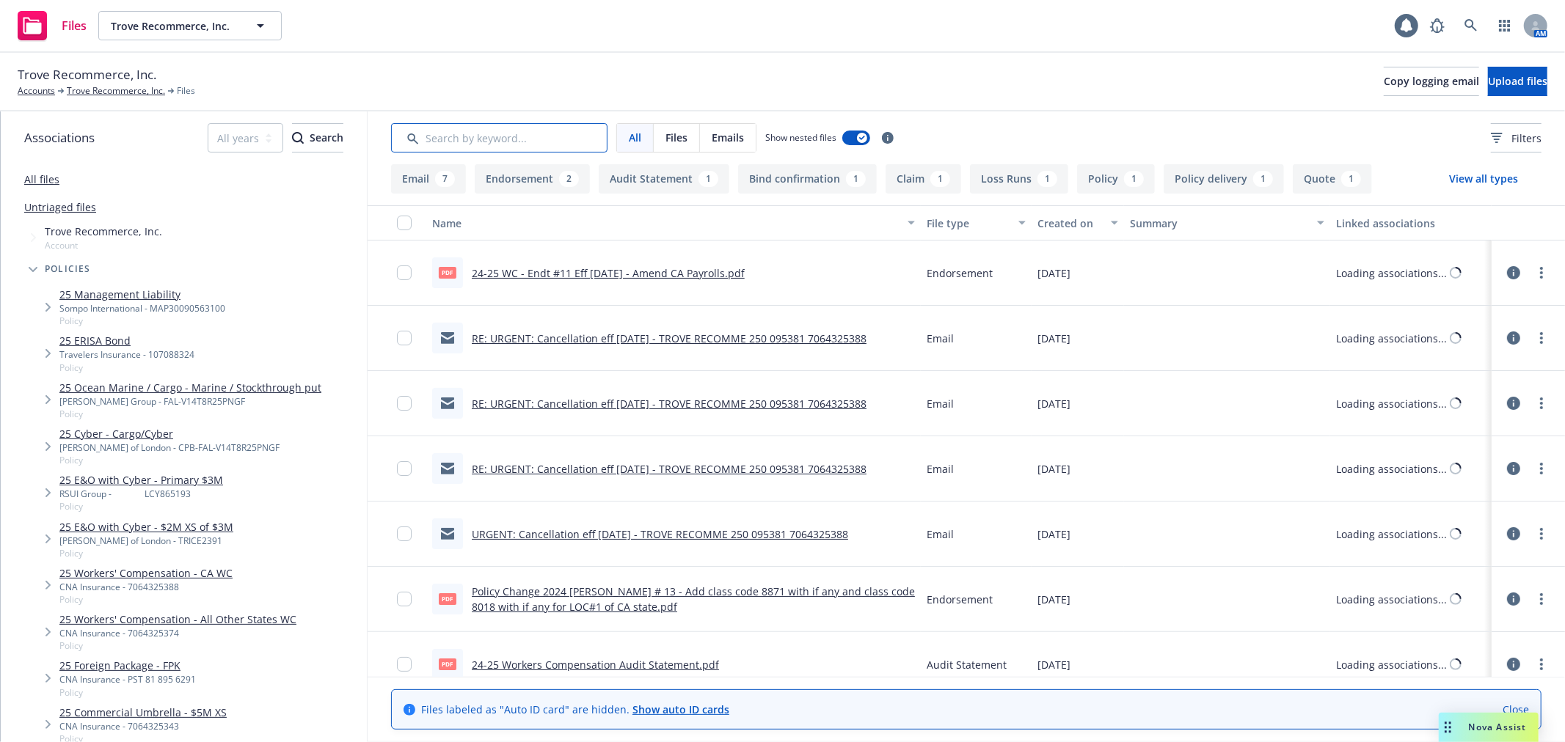
click at [450, 142] on input "Search by keyword..." at bounding box center [499, 137] width 216 height 29
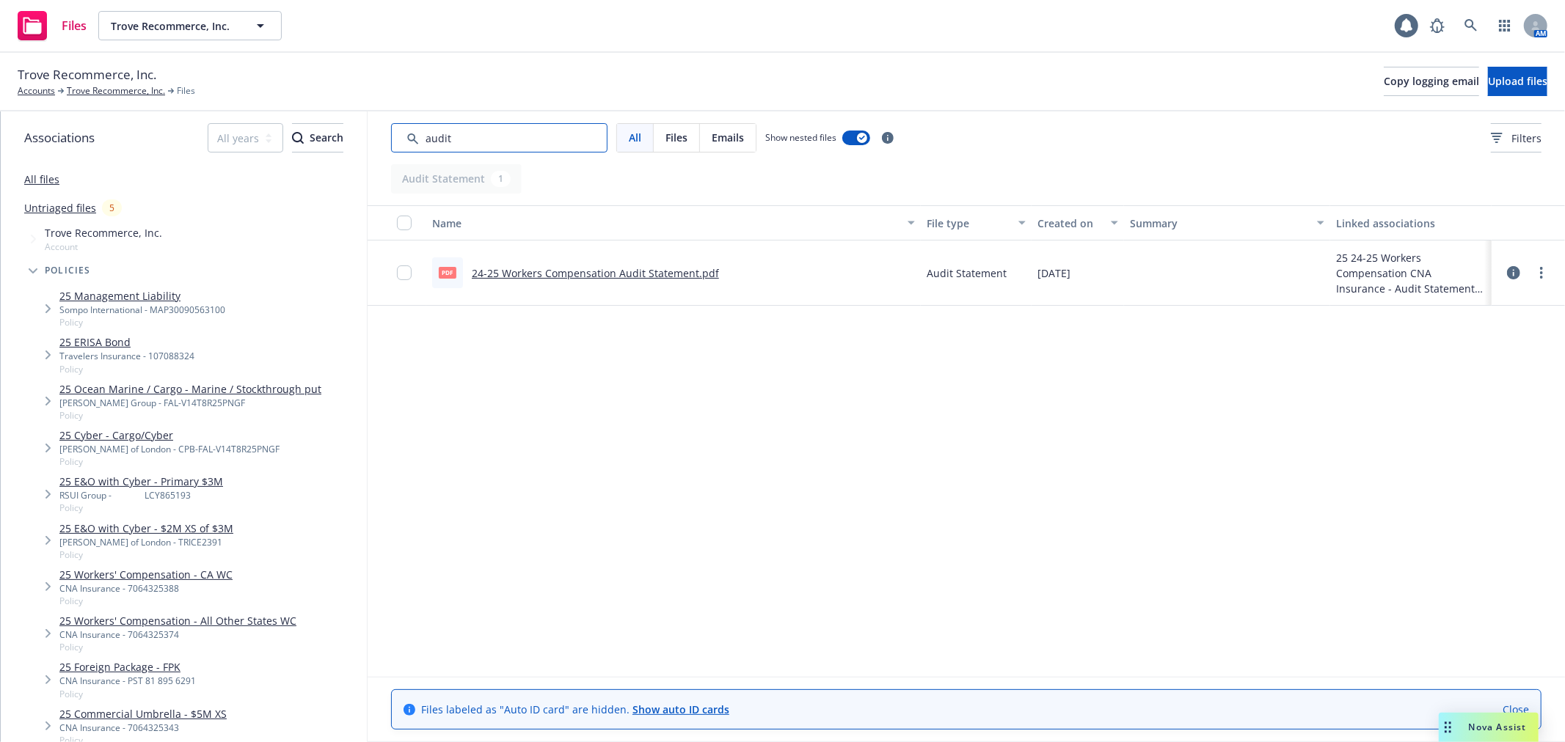
type input "audit"
click at [632, 266] on link "24-25 Workers Compensation Audit Statement.pdf" at bounding box center [595, 273] width 247 height 14
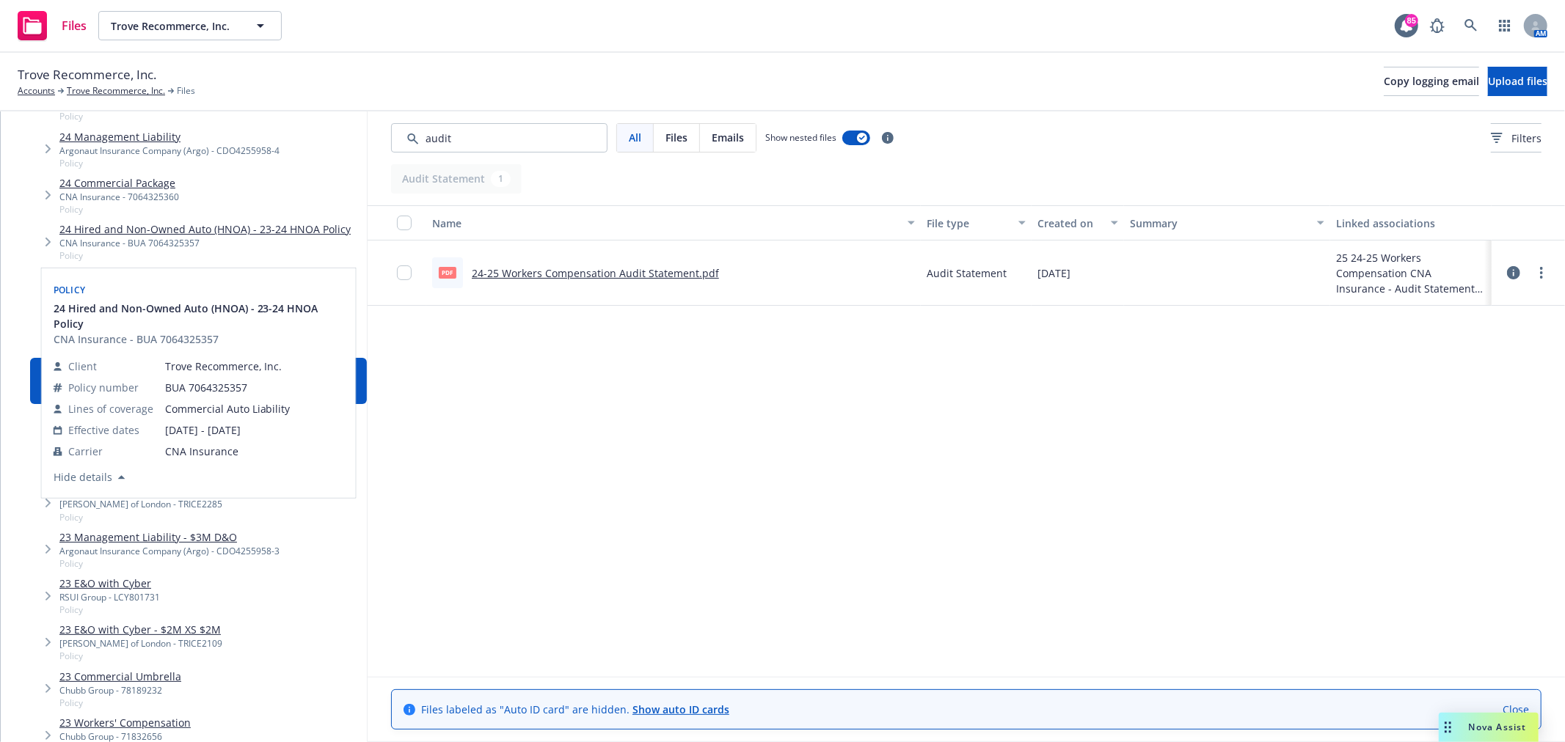
scroll to position [734, 0]
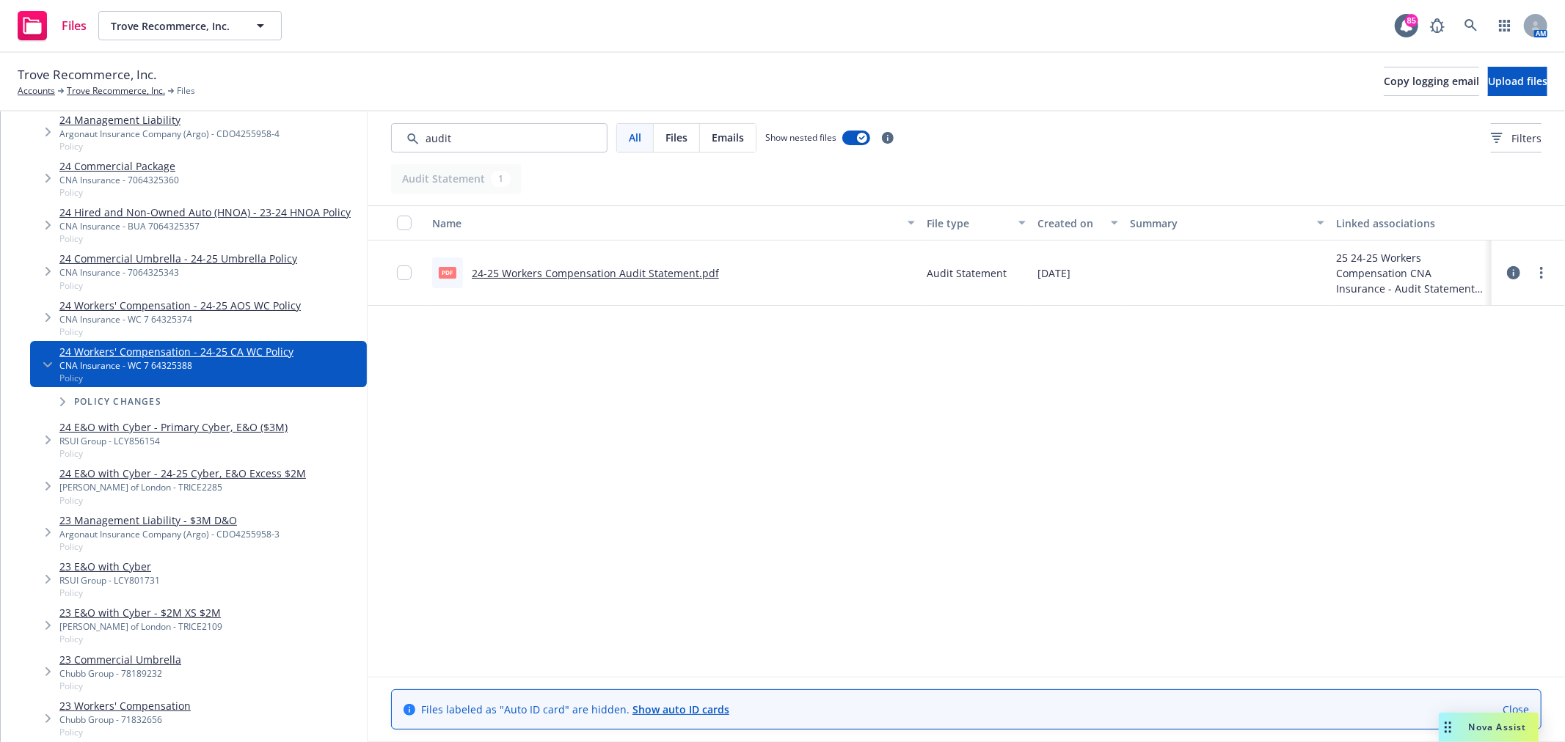
click at [258, 306] on link "24 Workers' Compensation - 24-25 AOS WC Policy" at bounding box center [179, 305] width 241 height 15
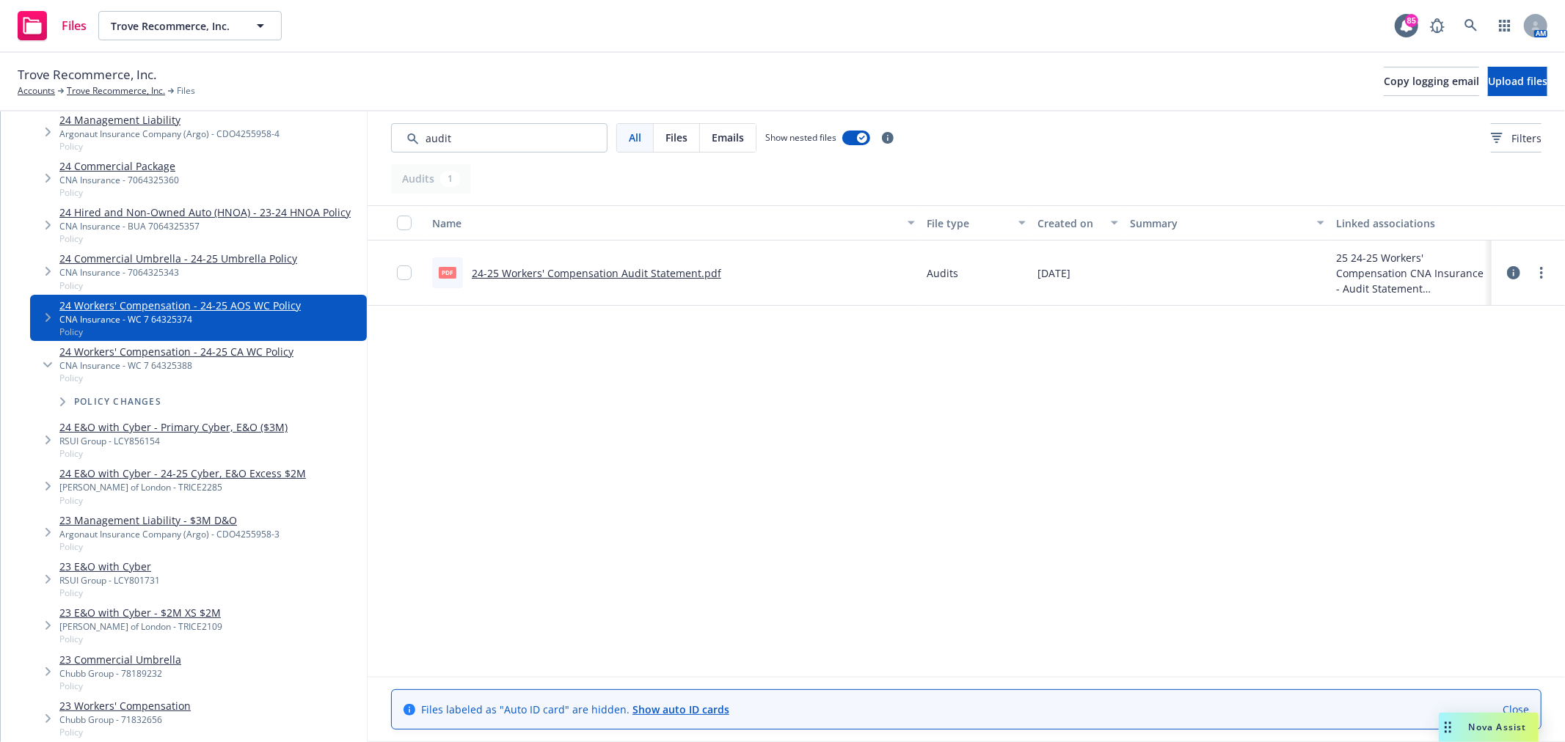
click at [626, 268] on link "24-25 Workers' Compensation Audit Statement.pdf" at bounding box center [596, 273] width 249 height 14
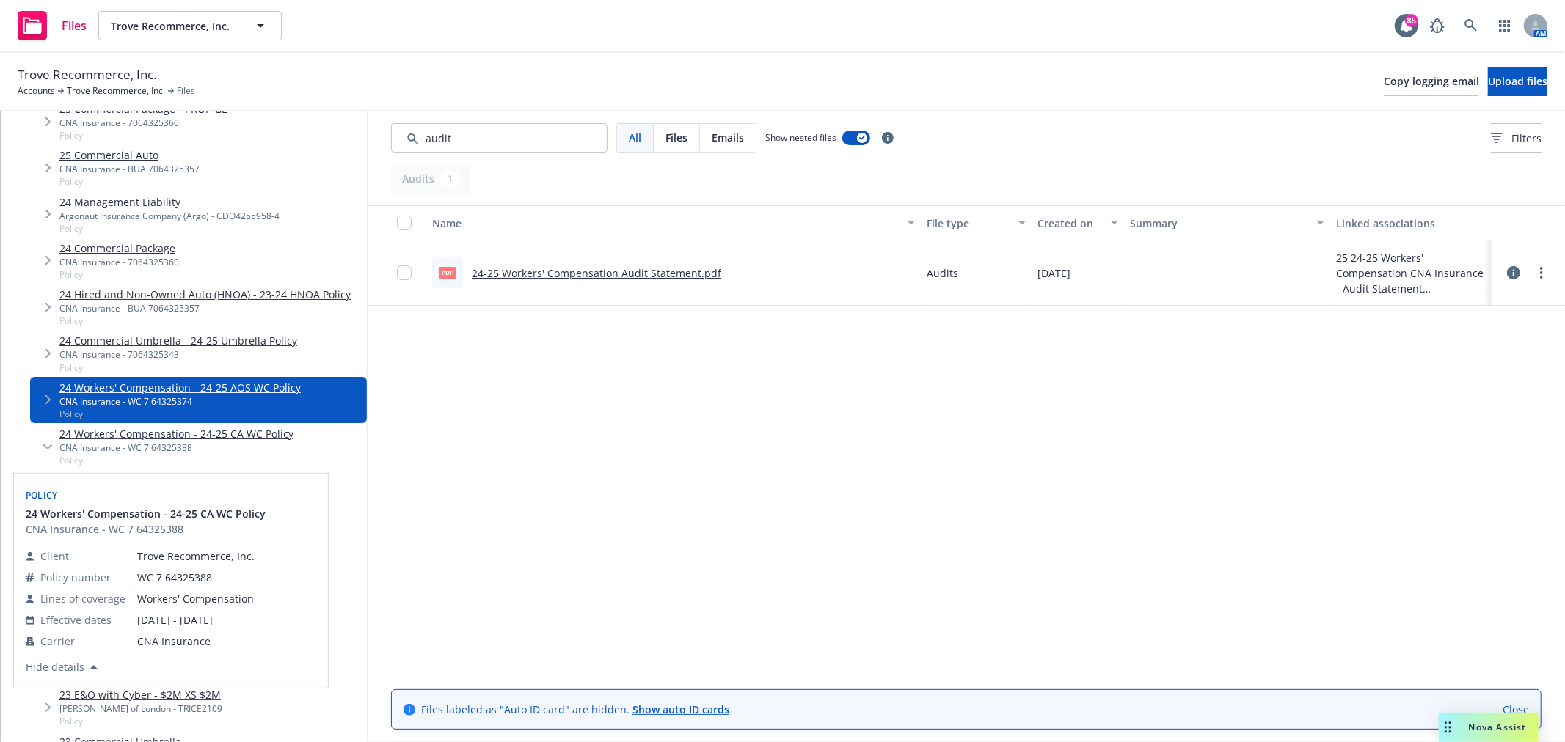
scroll to position [570, 0]
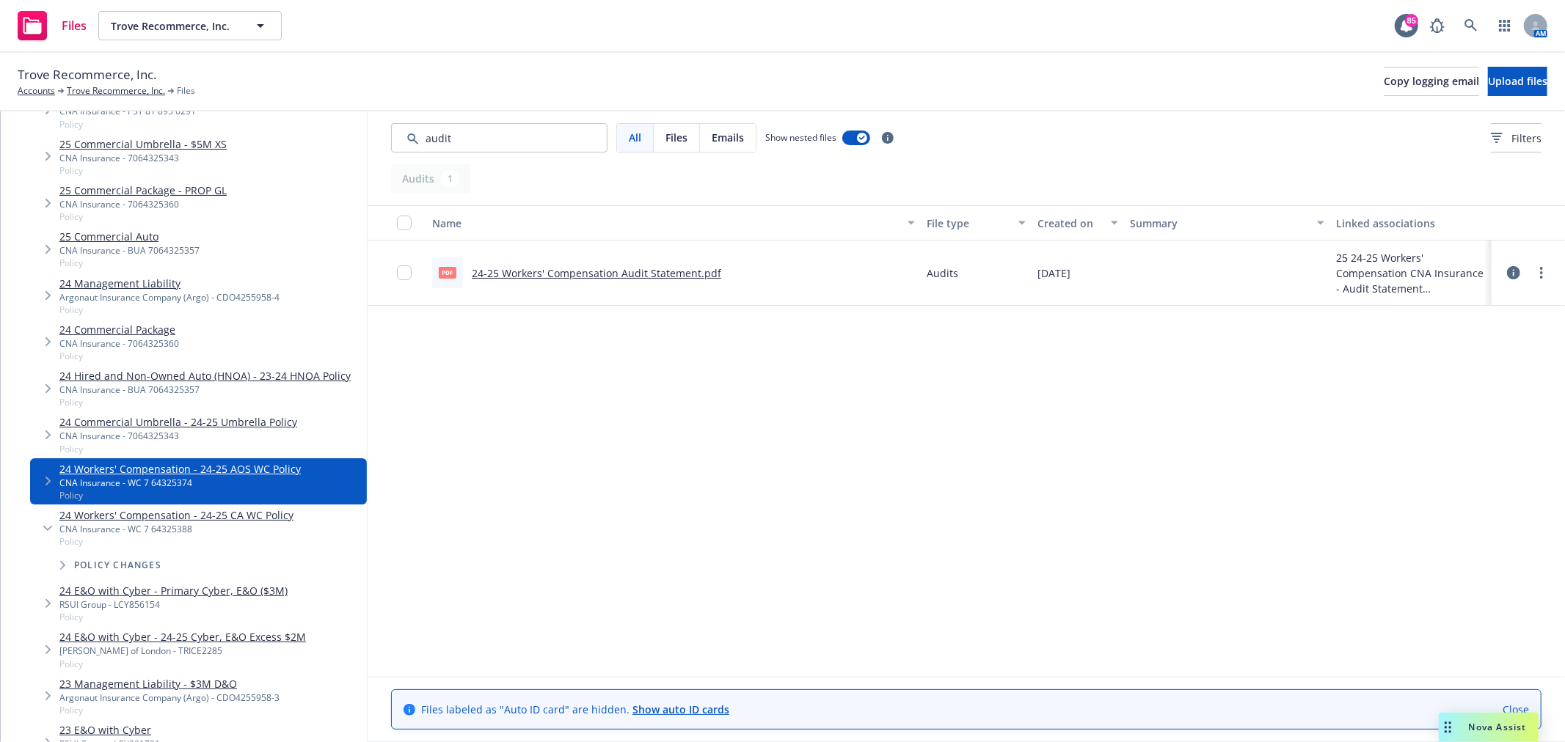
click at [119, 325] on link "24 Commercial Package" at bounding box center [119, 329] width 120 height 15
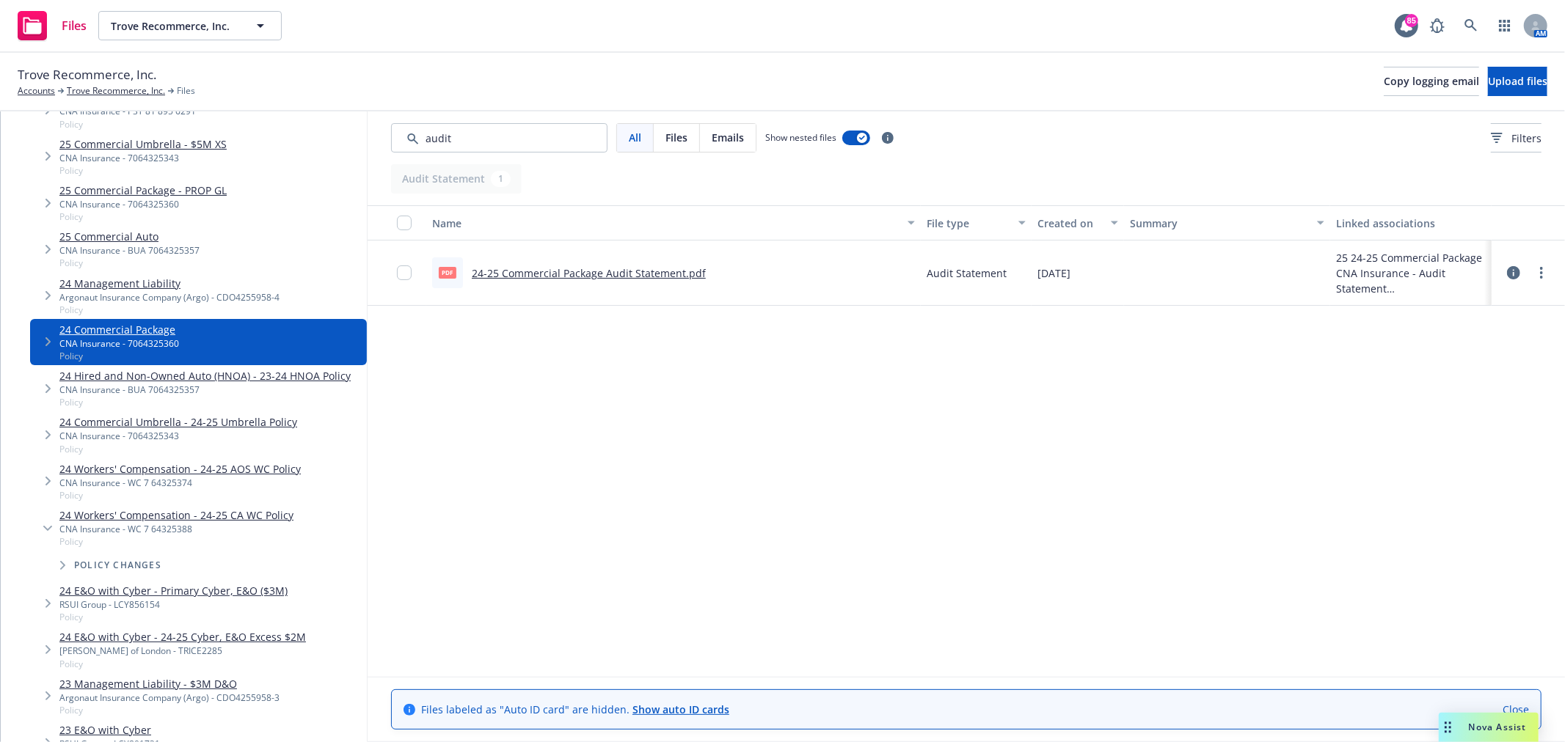
click at [505, 271] on link "24-25 Commercial Package Audit Statement.pdf" at bounding box center [589, 273] width 234 height 14
click at [94, 86] on link "Trove Recommerce, Inc." at bounding box center [116, 90] width 98 height 13
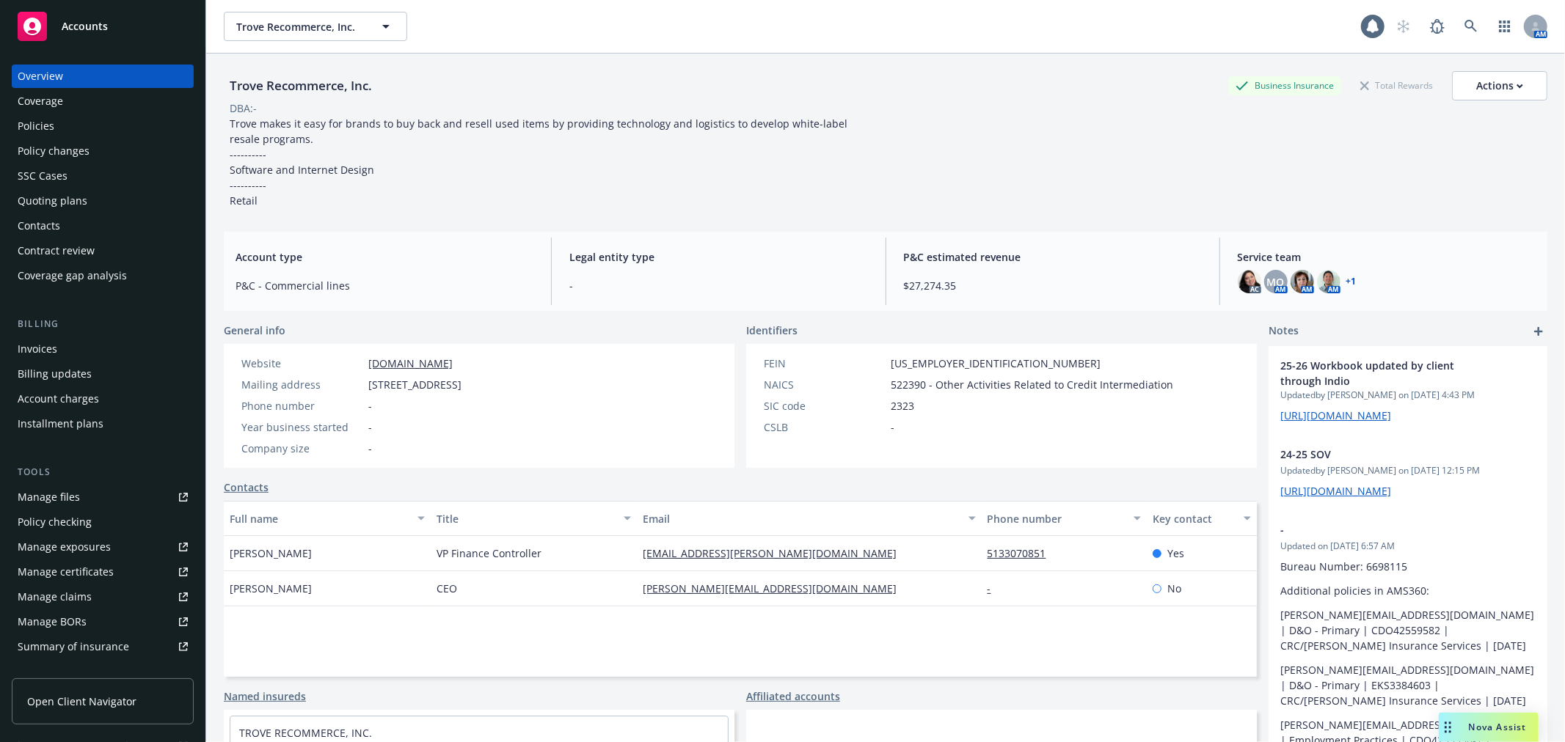
click at [57, 118] on div "Policies" at bounding box center [103, 125] width 170 height 23
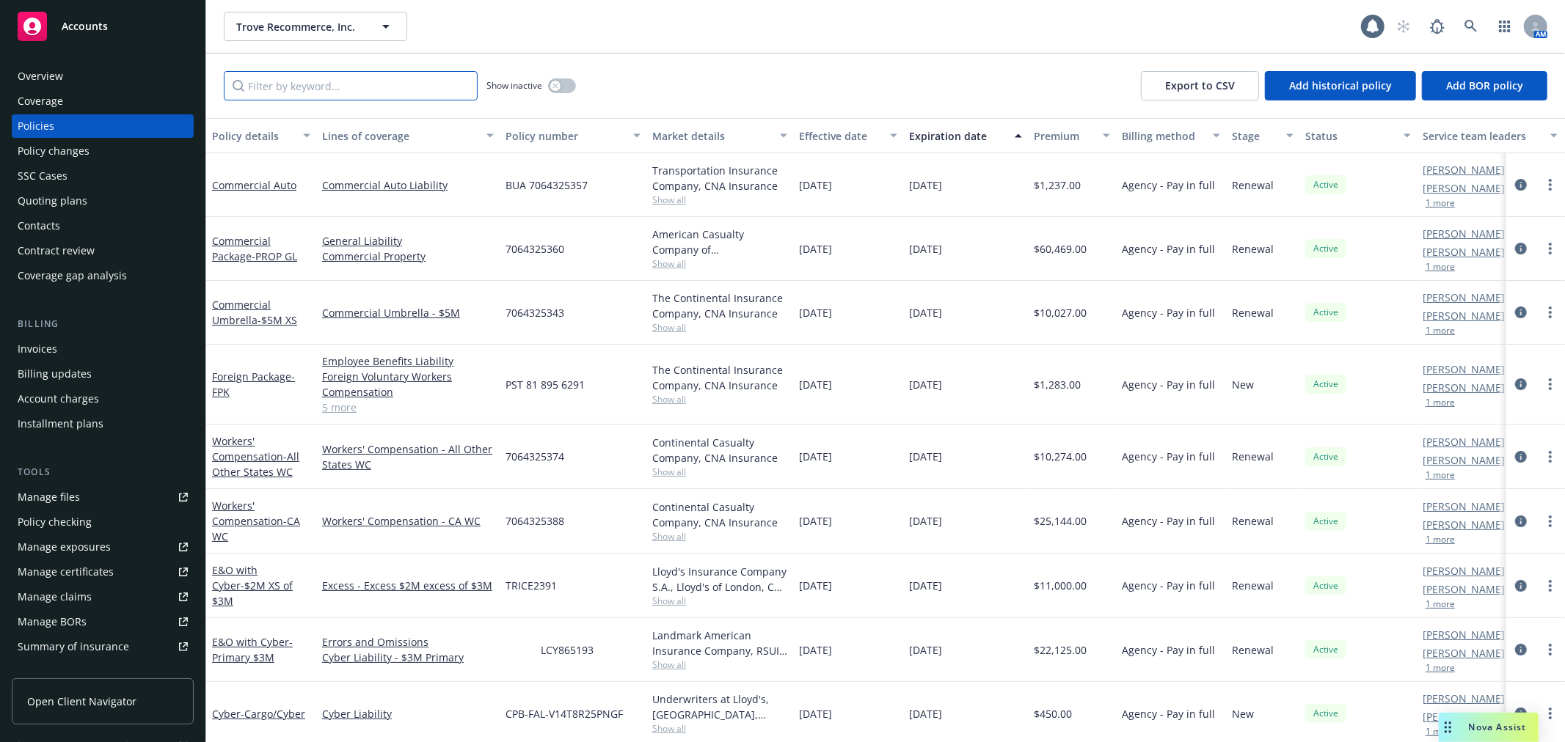
click at [335, 97] on input "Filter by keyword..." at bounding box center [351, 85] width 254 height 29
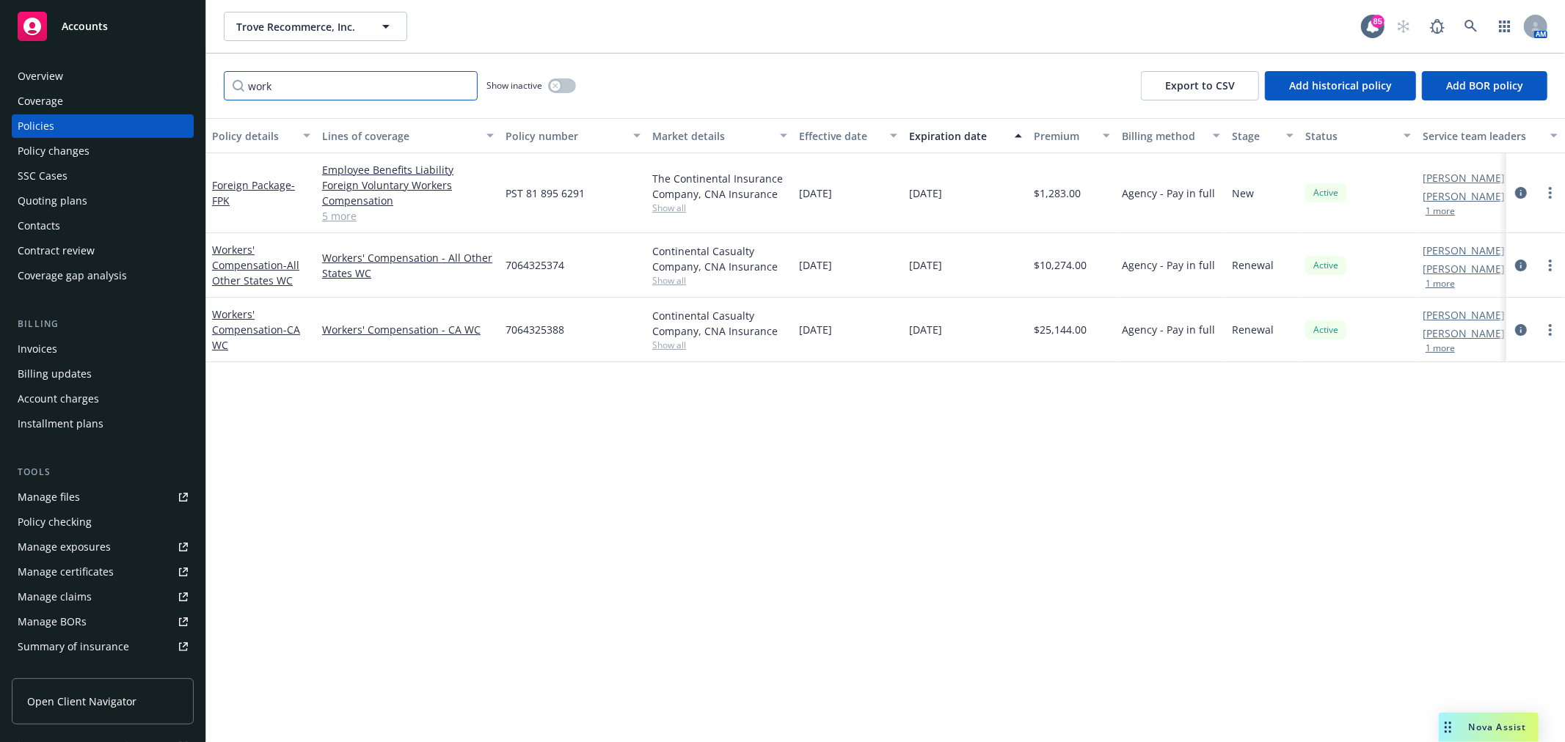
type input "work"
click at [553, 83] on icon "button" at bounding box center [555, 86] width 6 height 6
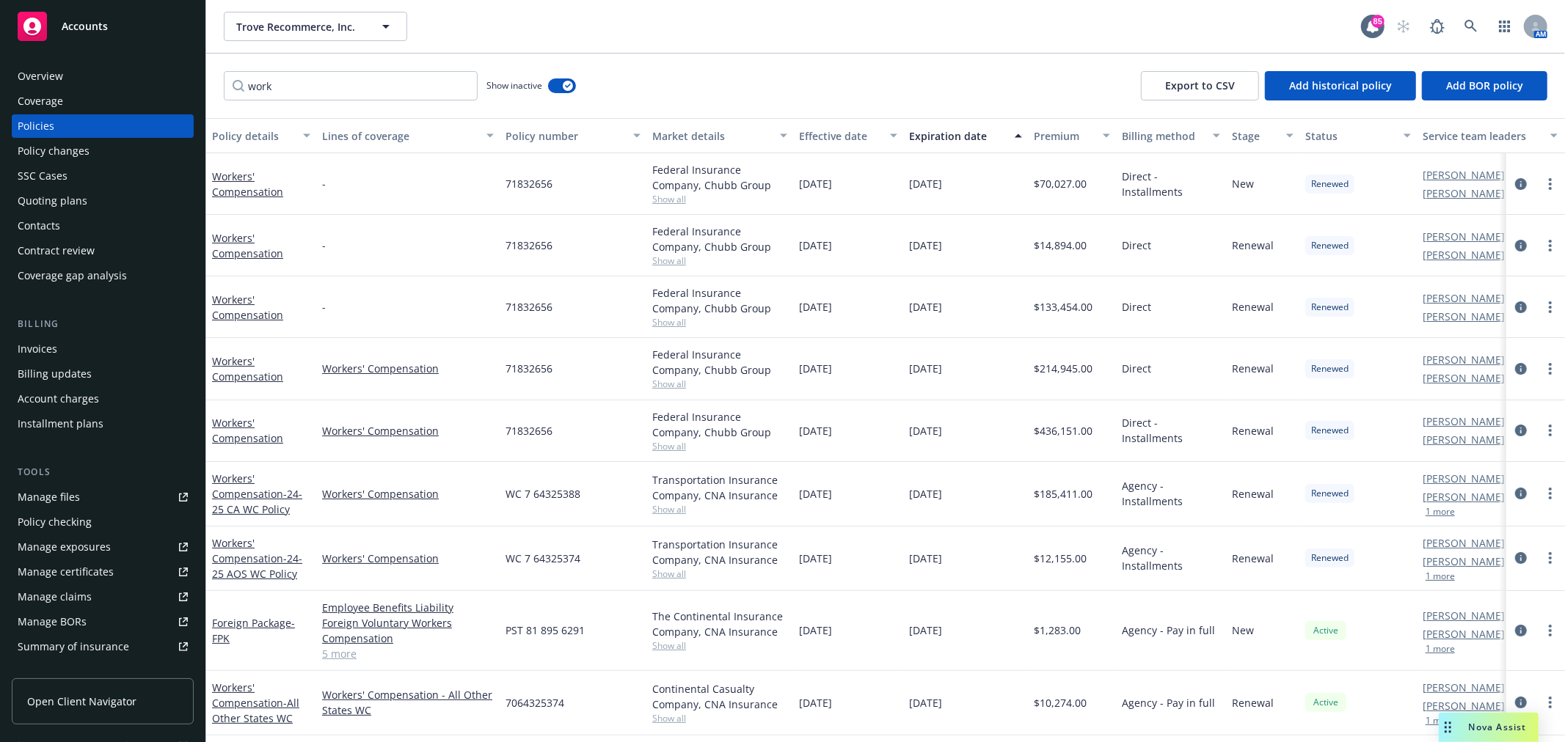
click at [932, 130] on div "Expiration date" at bounding box center [957, 135] width 97 height 15
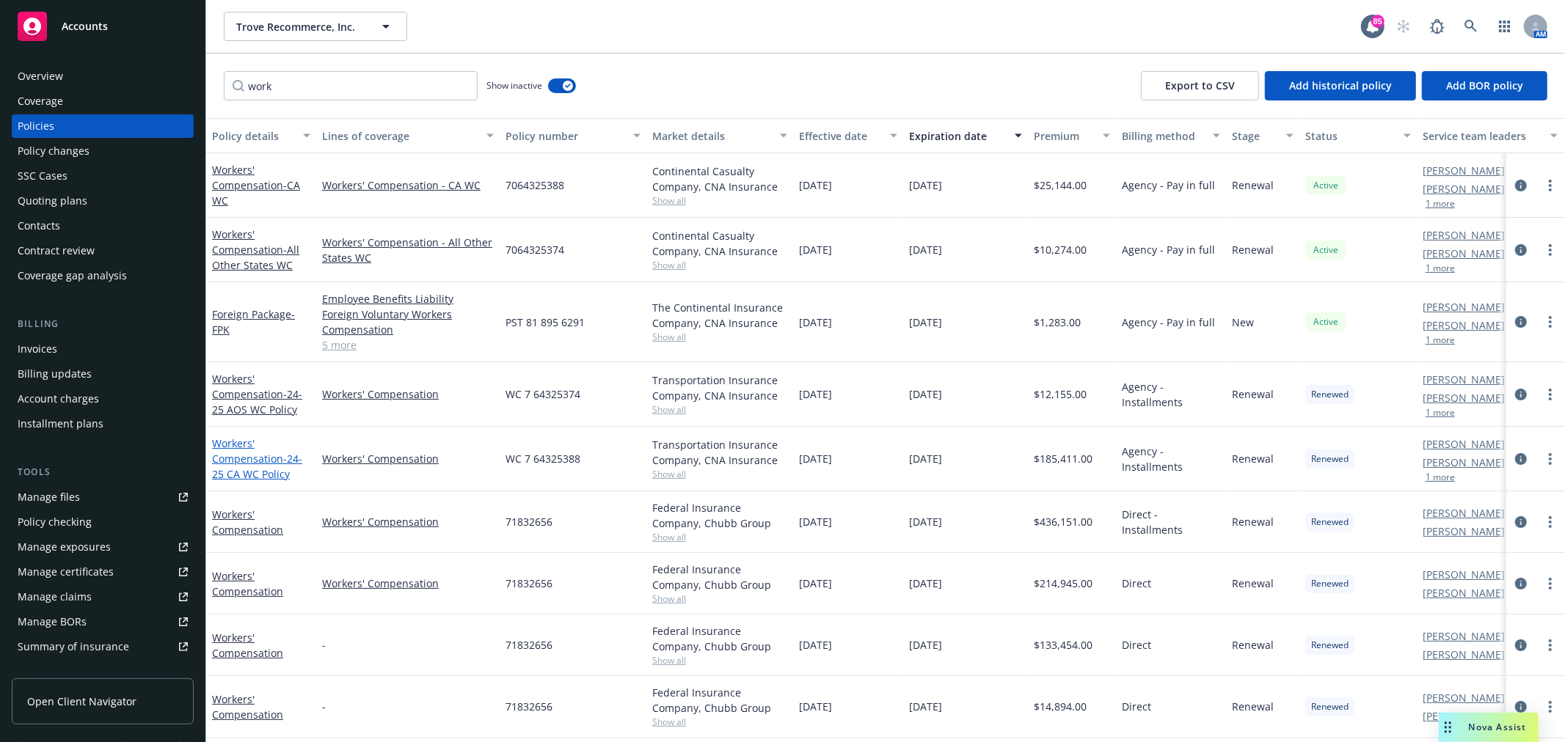
click at [257, 459] on link "Workers' Compensation - 24-25 CA WC Policy" at bounding box center [257, 459] width 90 height 45
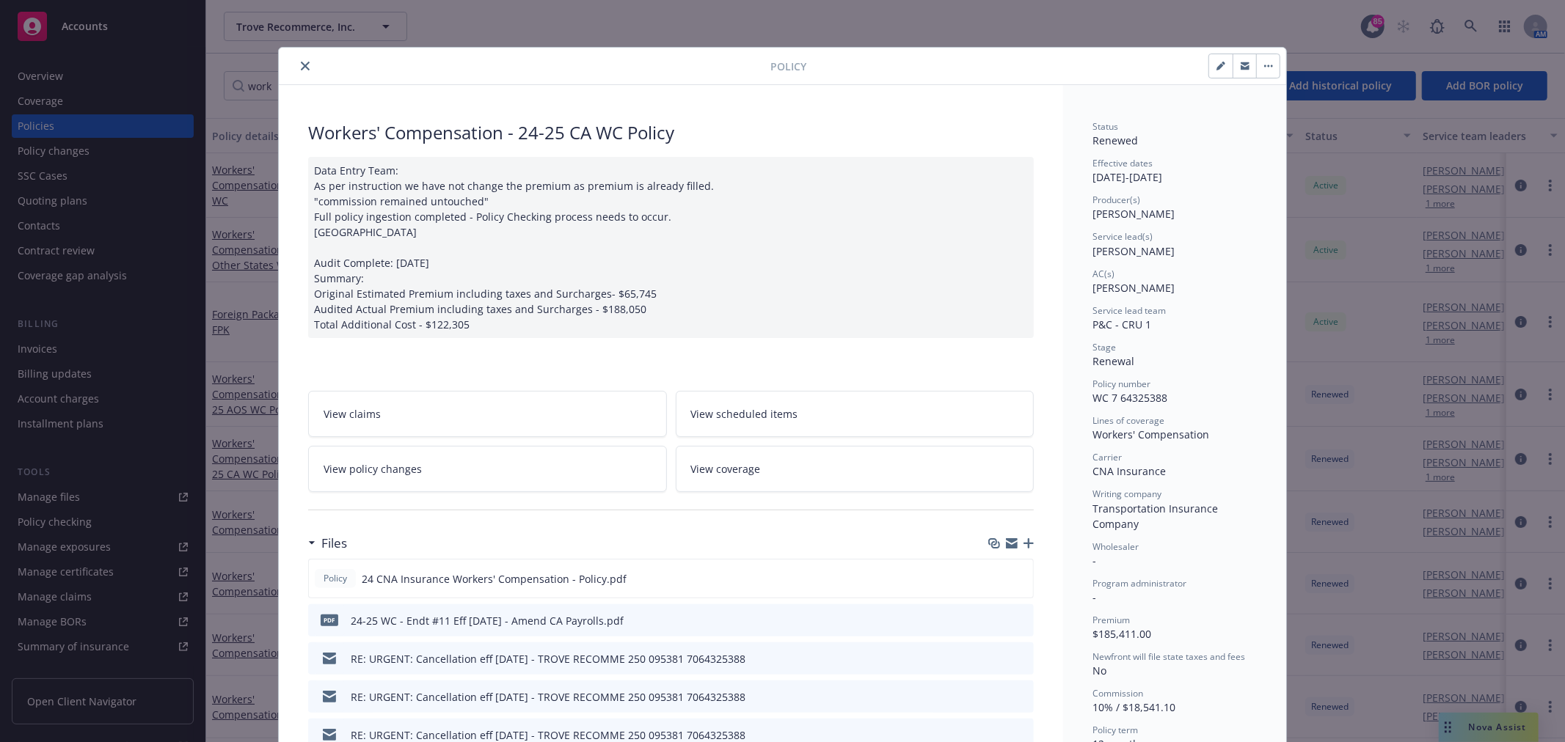
click at [1241, 65] on icon "button" at bounding box center [1245, 64] width 9 height 4
click at [478, 480] on link "View policy changes" at bounding box center [487, 469] width 359 height 46
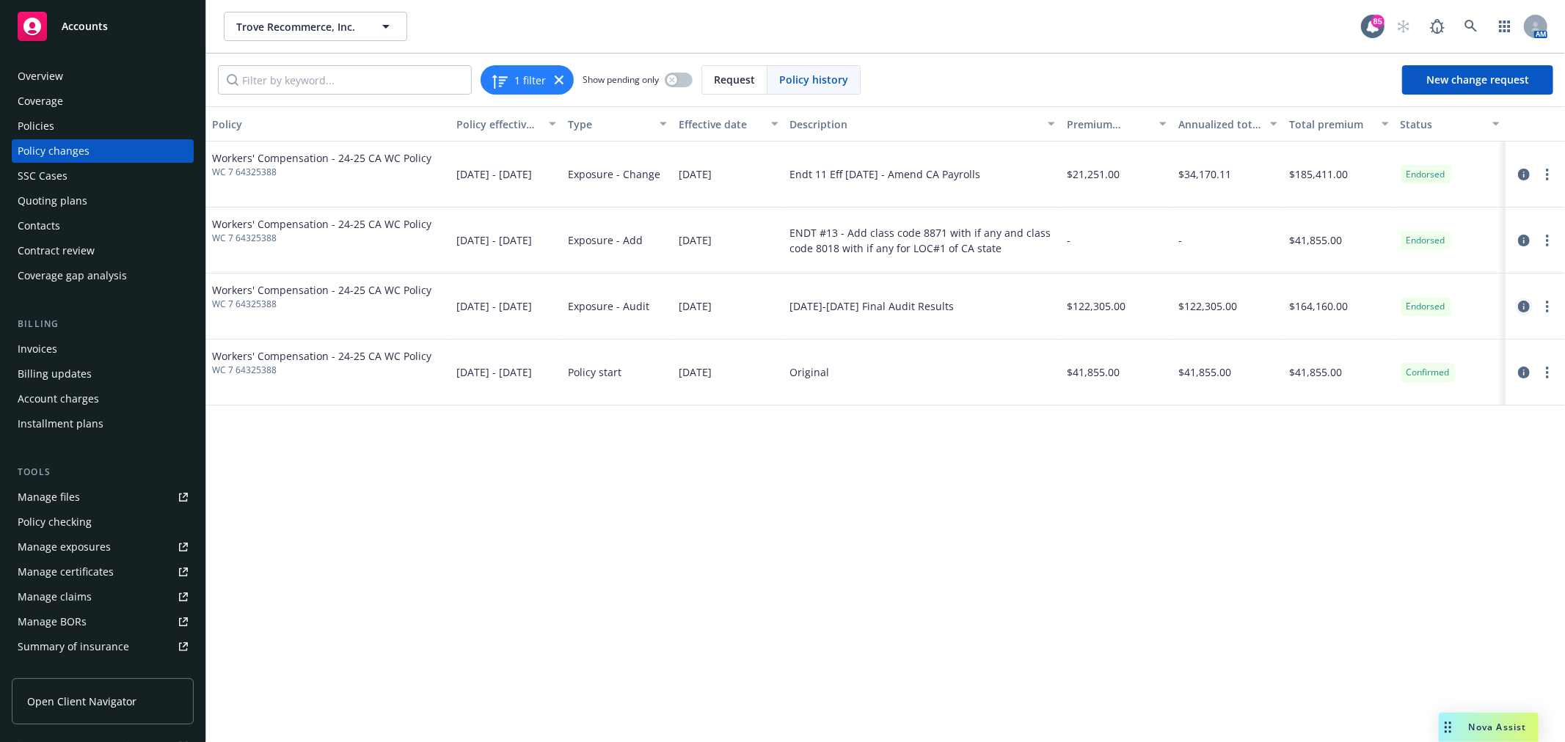
click at [1522, 304] on icon "circleInformation" at bounding box center [1524, 307] width 12 height 12
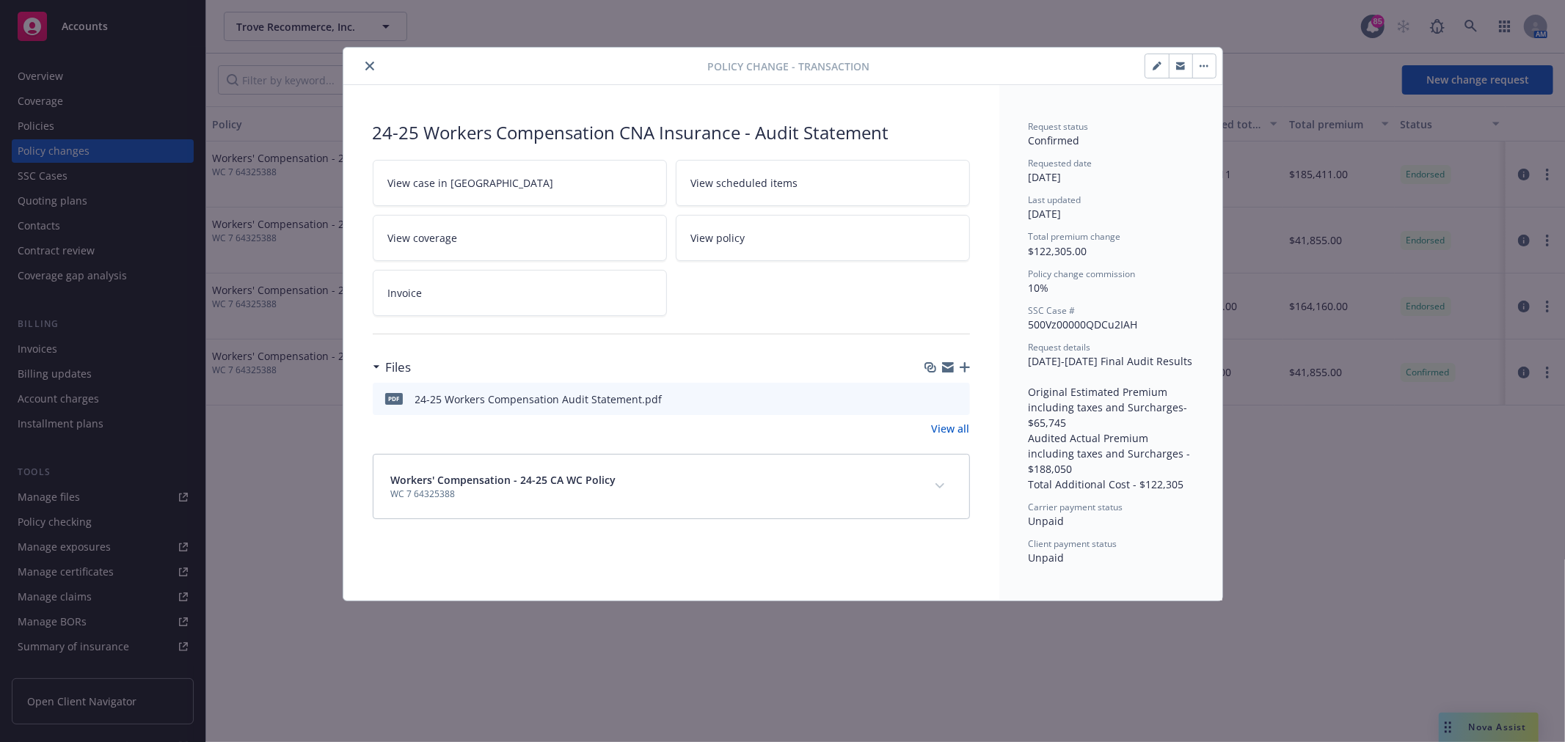
click at [1184, 67] on icon "button" at bounding box center [1180, 67] width 9 height 5
